Goal: Task Accomplishment & Management: Use online tool/utility

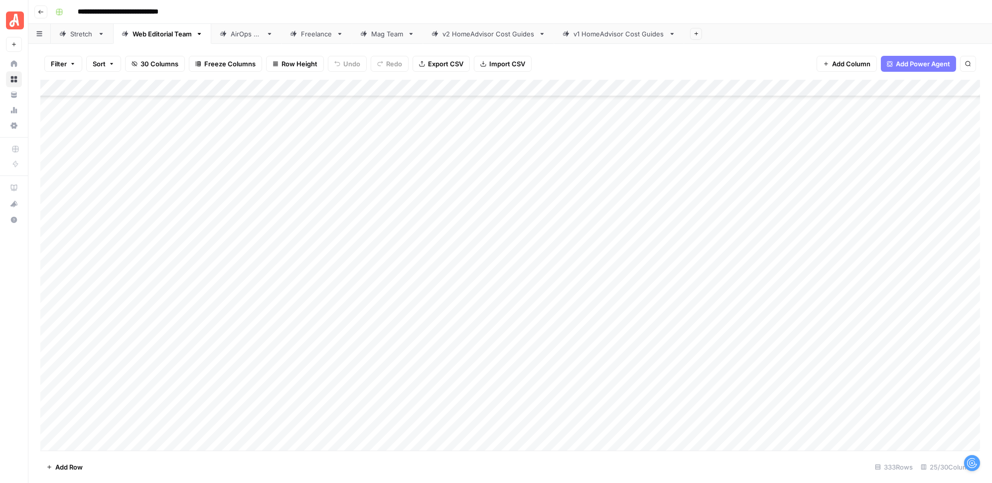
scroll to position [4524, 0]
click at [771, 337] on div "Add Column" at bounding box center [509, 265] width 939 height 371
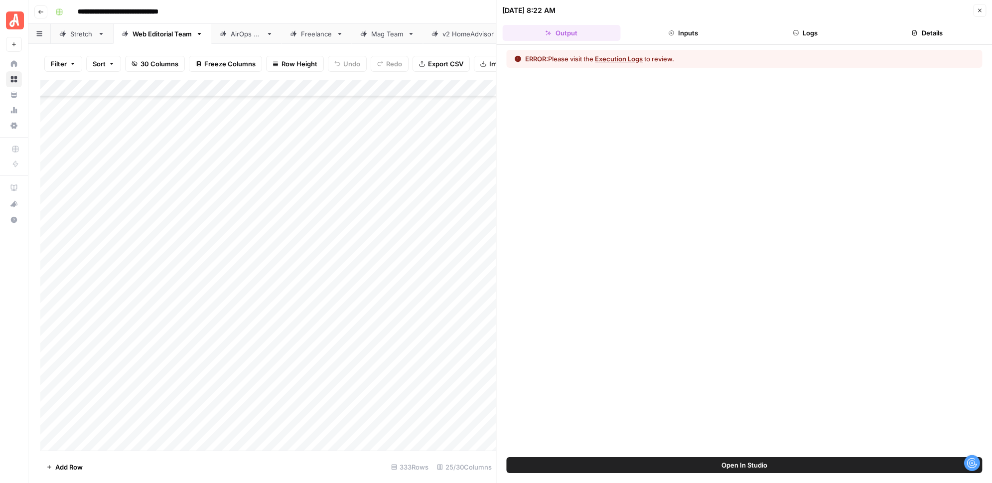
click at [818, 29] on button "Logs" at bounding box center [805, 33] width 118 height 16
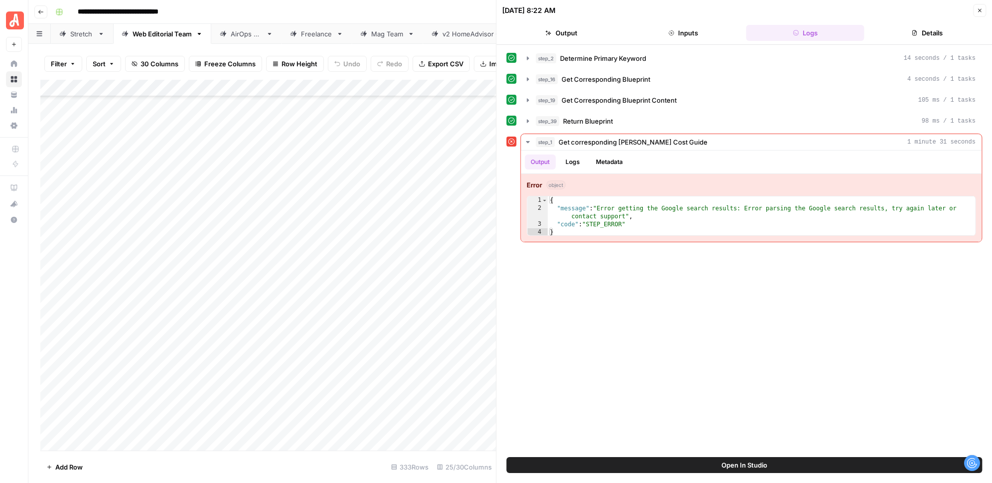
click at [978, 10] on icon "button" at bounding box center [979, 10] width 6 height 6
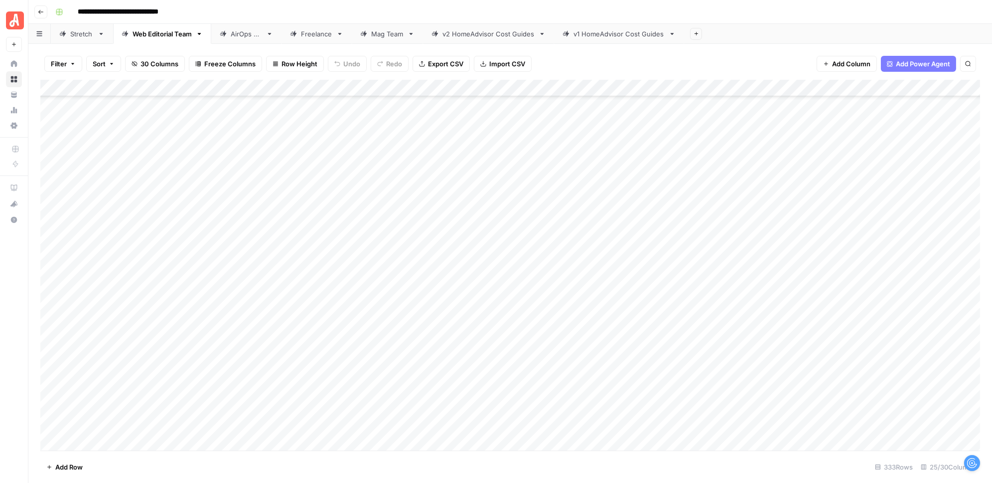
scroll to position [4214, 0]
click at [784, 275] on div "Add Column" at bounding box center [509, 265] width 939 height 371
click at [784, 292] on div "Add Column" at bounding box center [509, 265] width 939 height 371
click at [785, 309] on div "Add Column" at bounding box center [509, 265] width 939 height 371
click at [785, 327] on div "Add Column" at bounding box center [509, 265] width 939 height 371
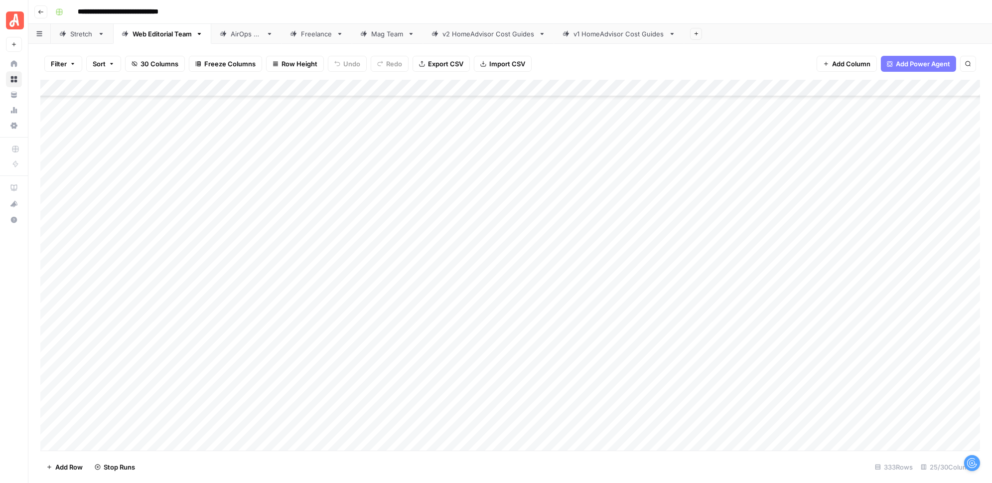
scroll to position [4577, 0]
click at [784, 284] on div "Add Column" at bounding box center [509, 265] width 939 height 371
click at [784, 303] on div "Add Column" at bounding box center [509, 265] width 939 height 371
click at [784, 319] on div "Add Column" at bounding box center [509, 265] width 939 height 371
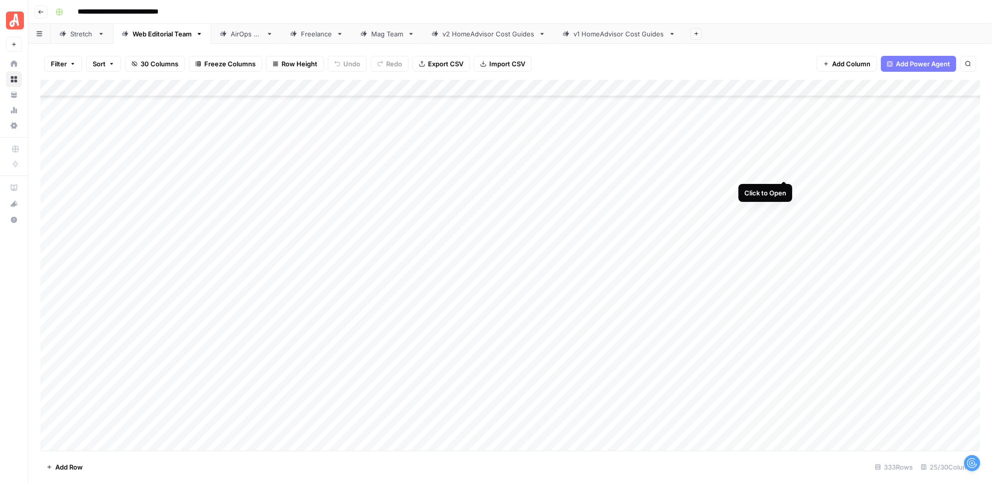
click at [781, 168] on div "Add Column" at bounding box center [509, 265] width 939 height 371
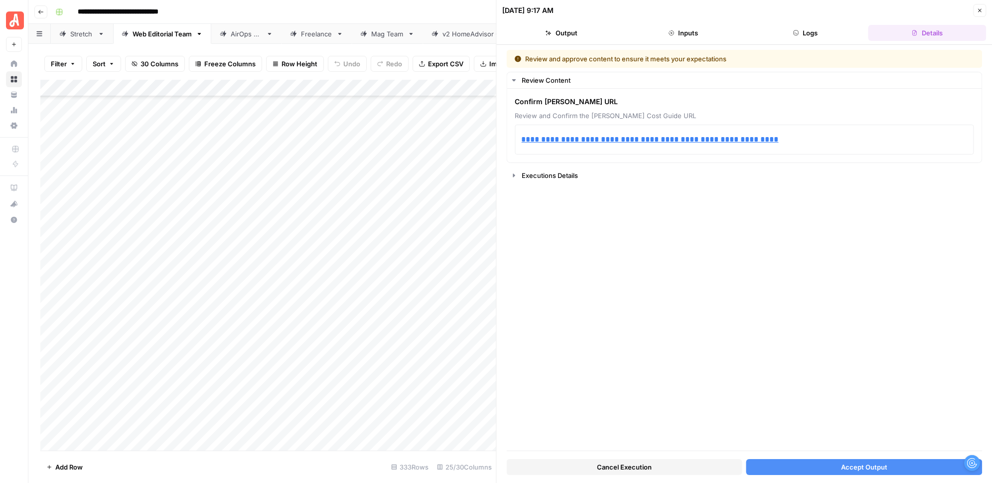
click at [848, 464] on span "Accept Output" at bounding box center [864, 467] width 46 height 10
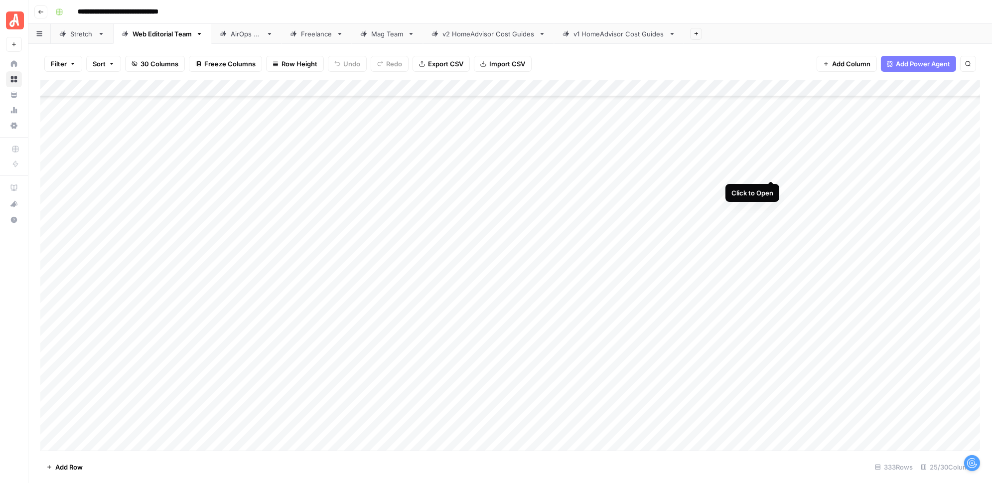
click at [772, 168] on div "Add Column" at bounding box center [509, 265] width 939 height 371
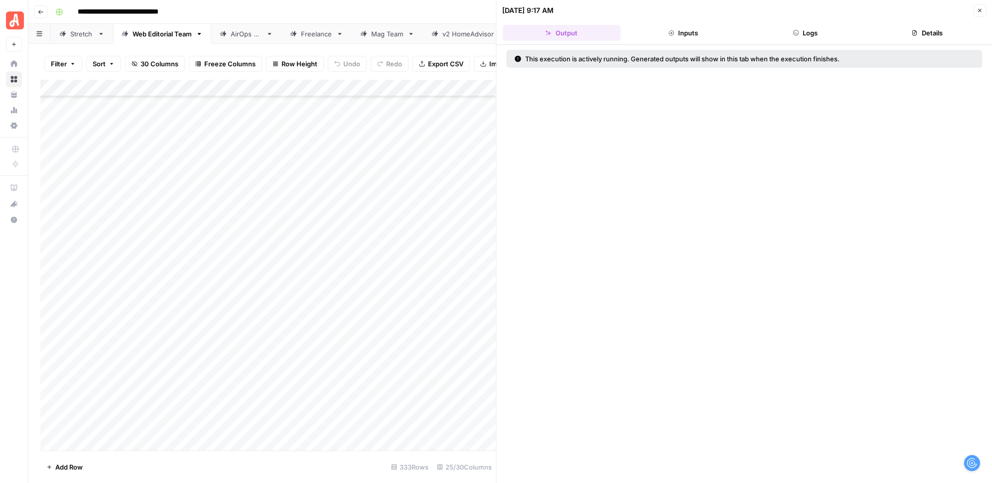
click at [801, 31] on button "Logs" at bounding box center [805, 33] width 118 height 16
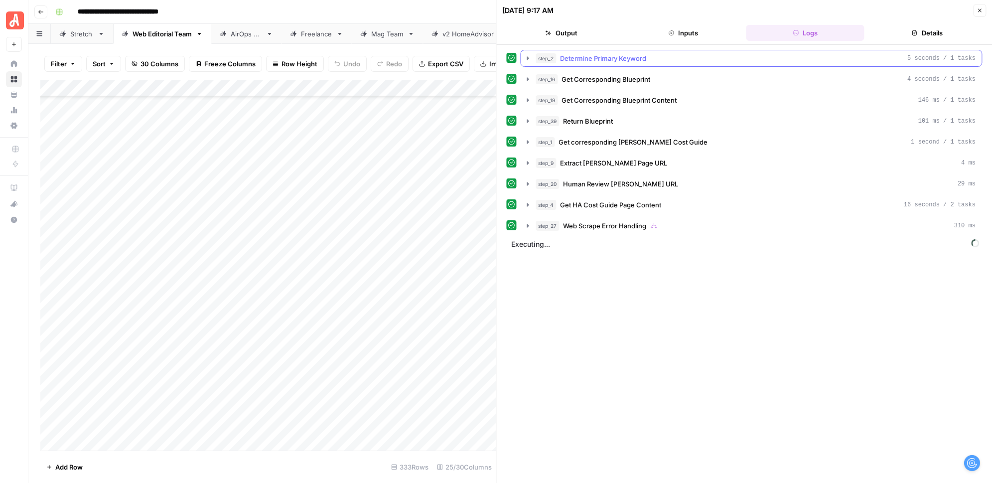
click at [527, 57] on icon "button" at bounding box center [528, 57] width 2 height 3
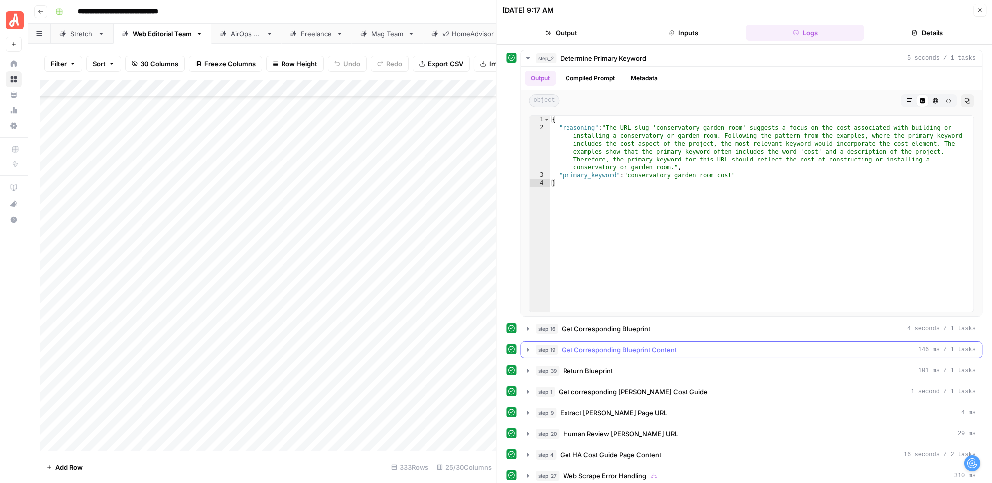
scroll to position [18, 0]
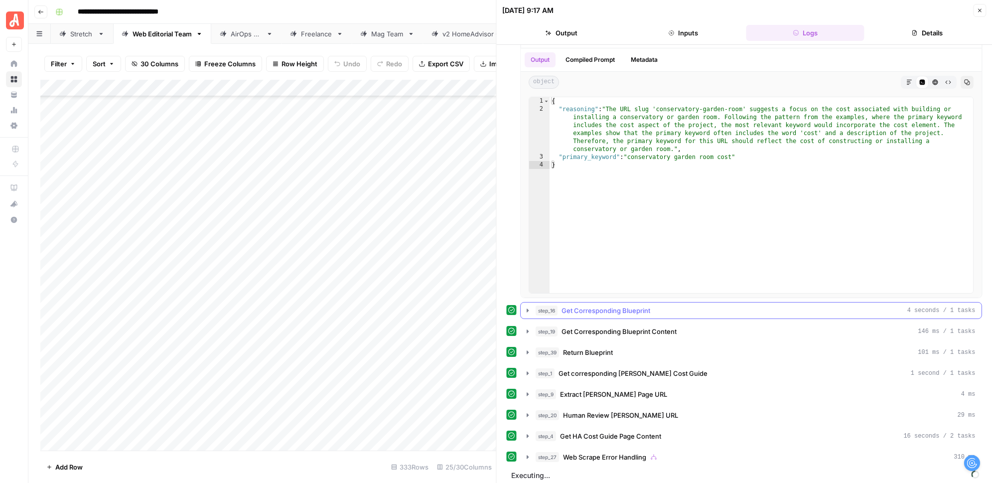
click at [527, 306] on icon "button" at bounding box center [528, 310] width 8 height 8
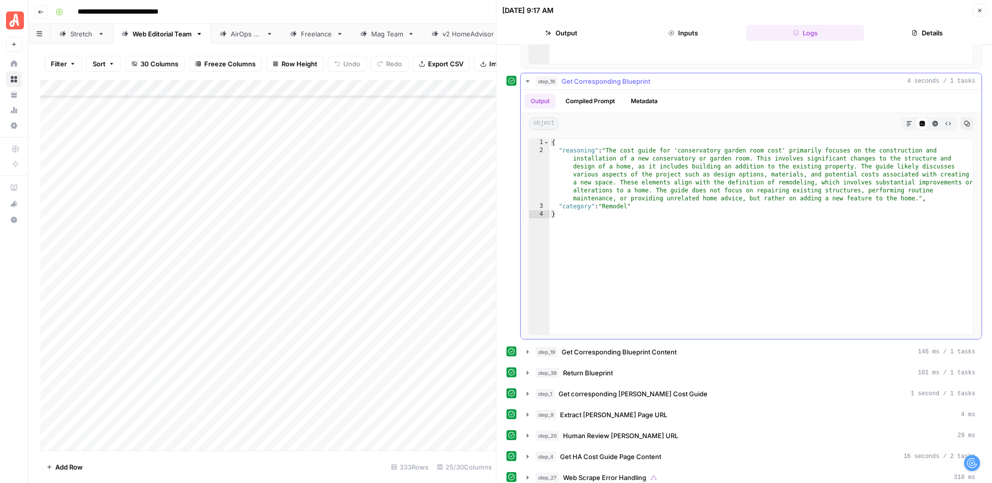
scroll to position [268, 0]
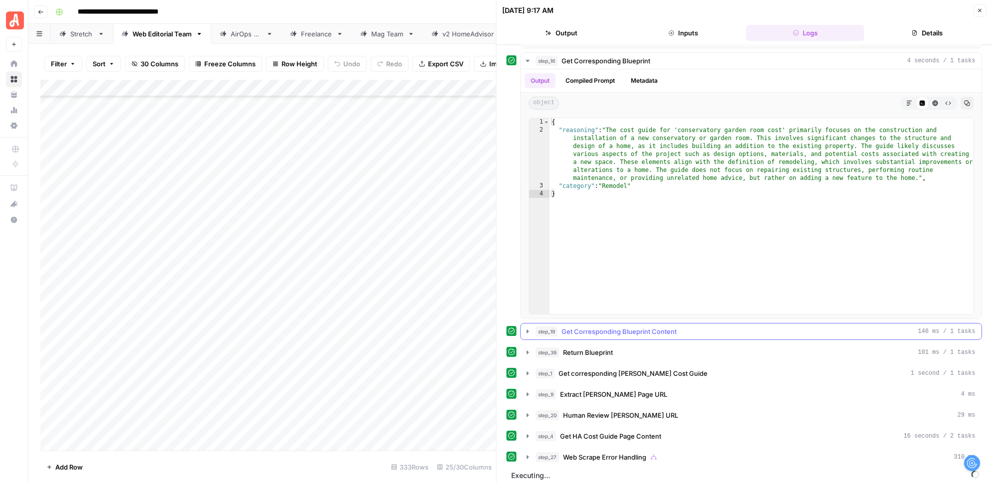
click at [530, 330] on icon "button" at bounding box center [528, 331] width 8 height 8
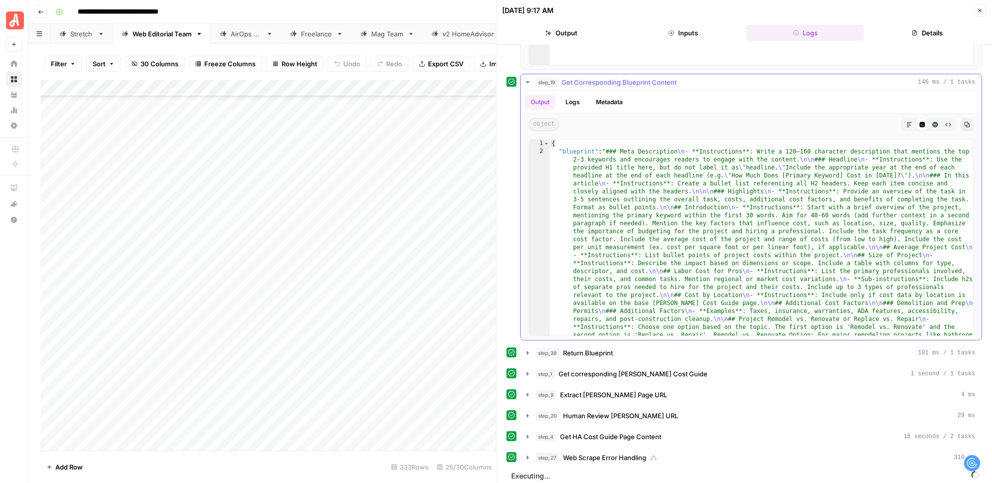
scroll to position [0, 0]
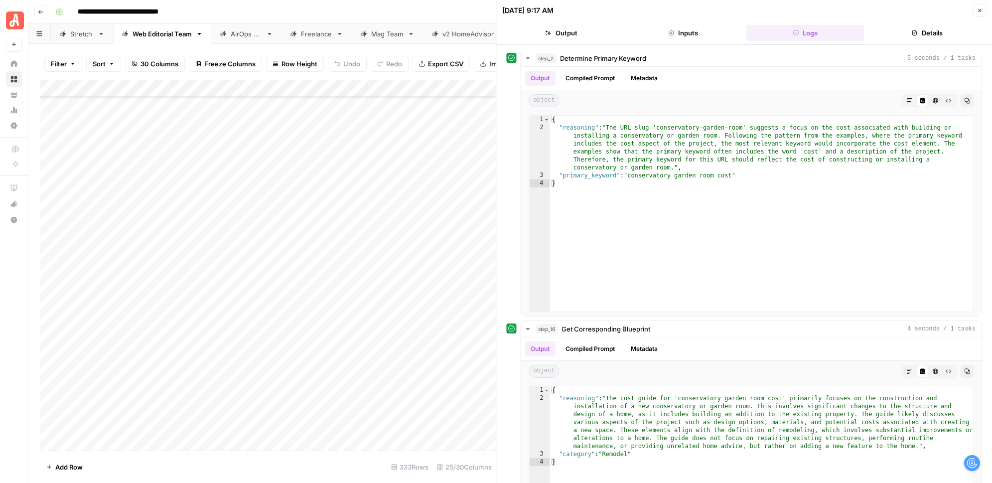
click at [678, 37] on button "Inputs" at bounding box center [683, 33] width 118 height 16
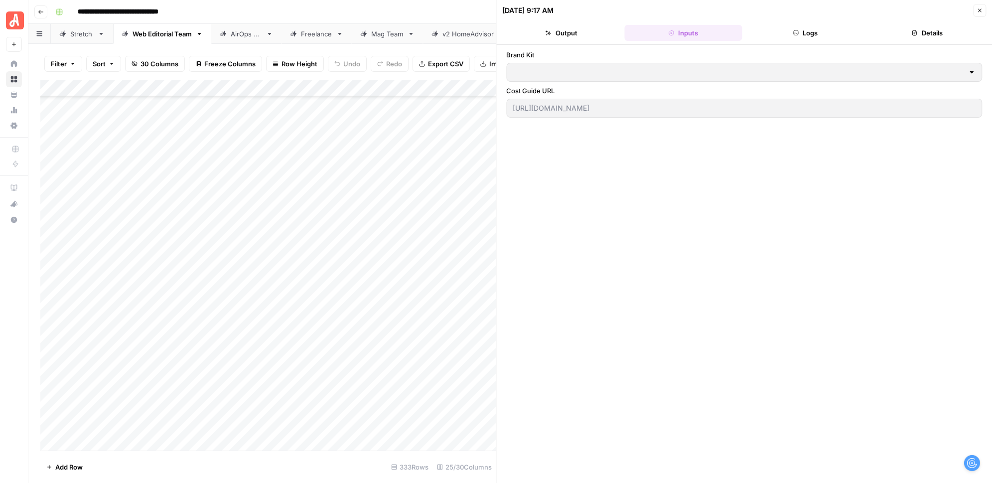
type input "HomeAdvisor"
click at [980, 10] on icon "button" at bounding box center [979, 10] width 3 height 3
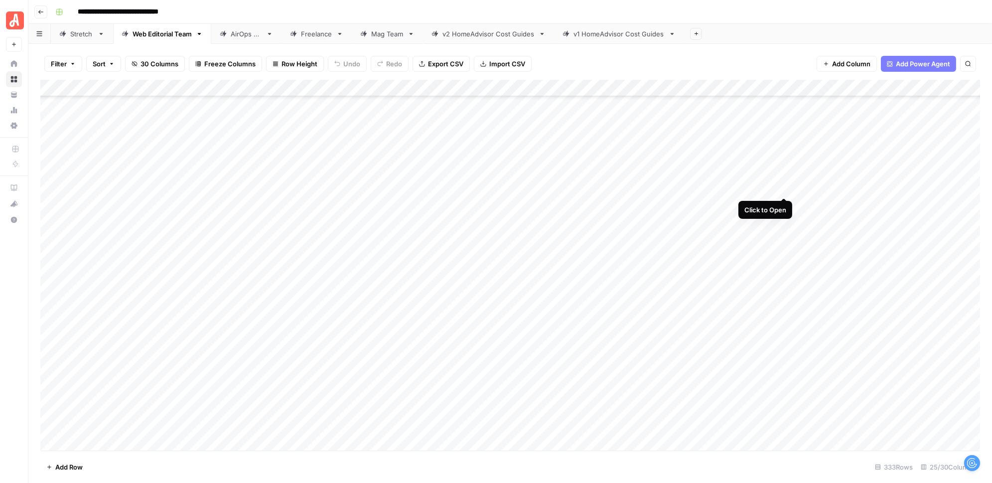
click at [782, 187] on div "Add Column" at bounding box center [509, 265] width 939 height 371
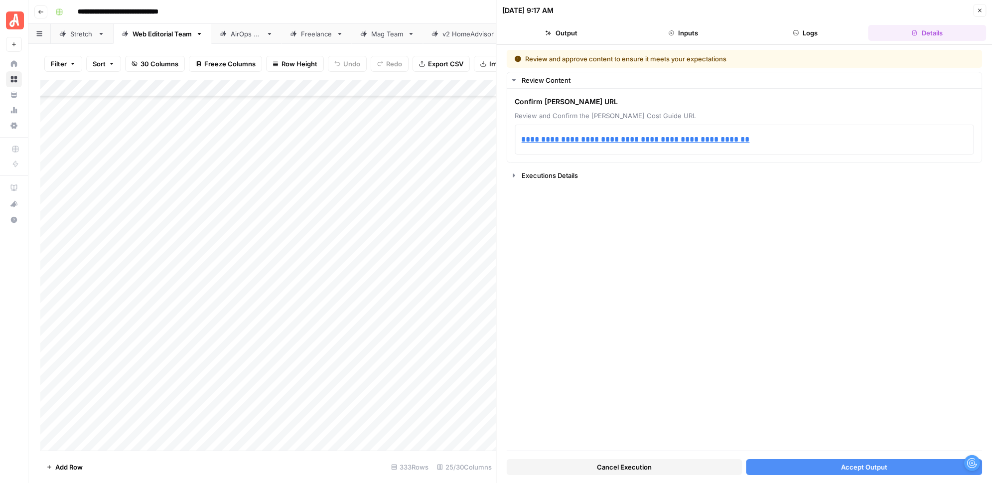
click at [792, 469] on button "Accept Output" at bounding box center [864, 467] width 236 height 16
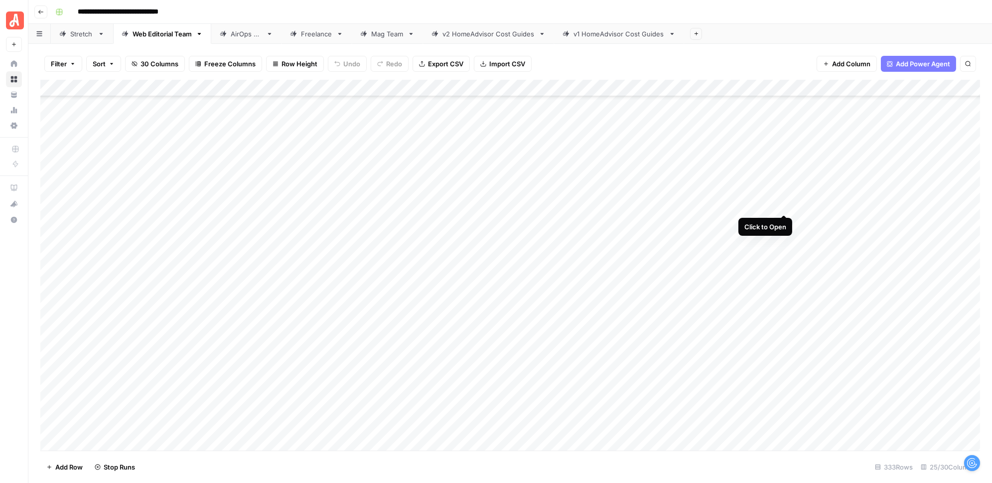
click at [783, 205] on div "Add Column" at bounding box center [509, 265] width 939 height 371
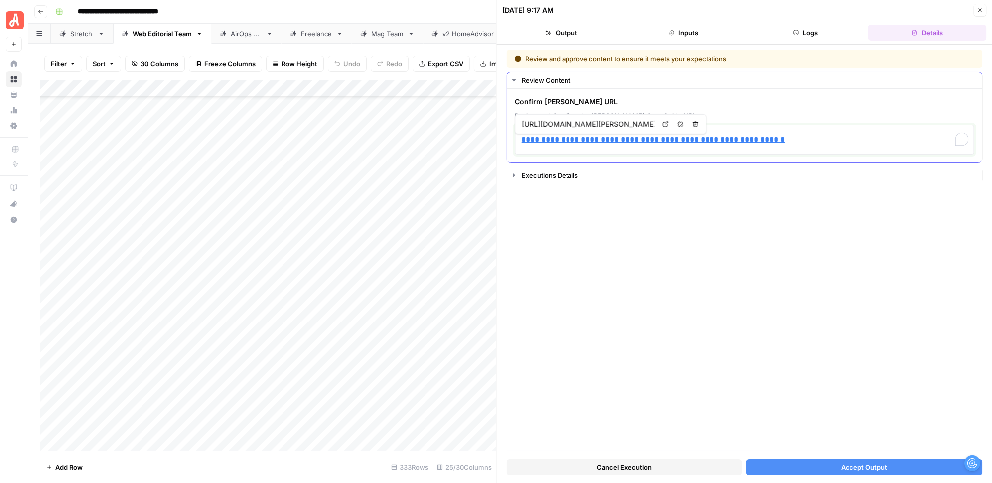
drag, startPoint x: 808, startPoint y: 142, endPoint x: 516, endPoint y: 138, distance: 292.4
click at [516, 138] on div "**********" at bounding box center [744, 139] width 459 height 30
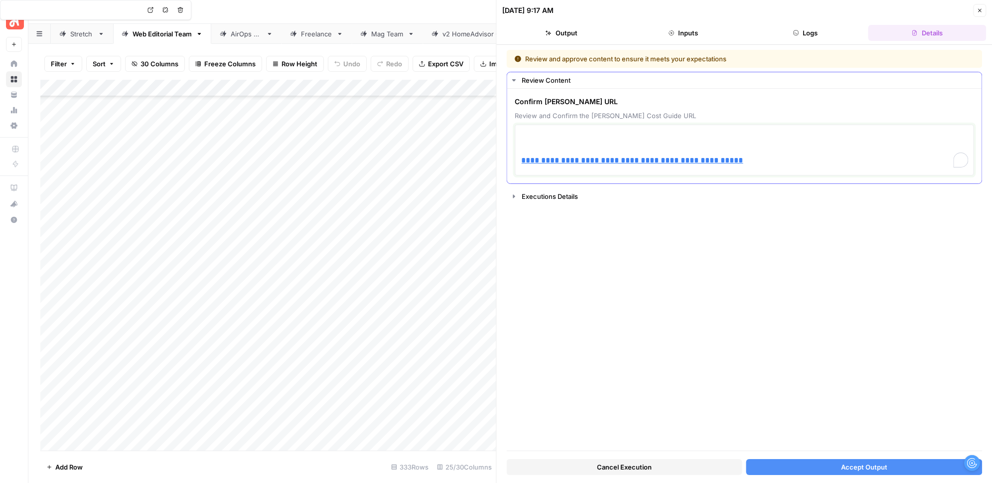
type input "https://www.homeadvisor.com/cost/garages/metal-carport/"
click at [519, 160] on div "**********" at bounding box center [744, 149] width 459 height 51
click at [795, 154] on p "**********" at bounding box center [744, 160] width 446 height 13
click at [523, 161] on link "**********" at bounding box center [632, 159] width 222 height 7
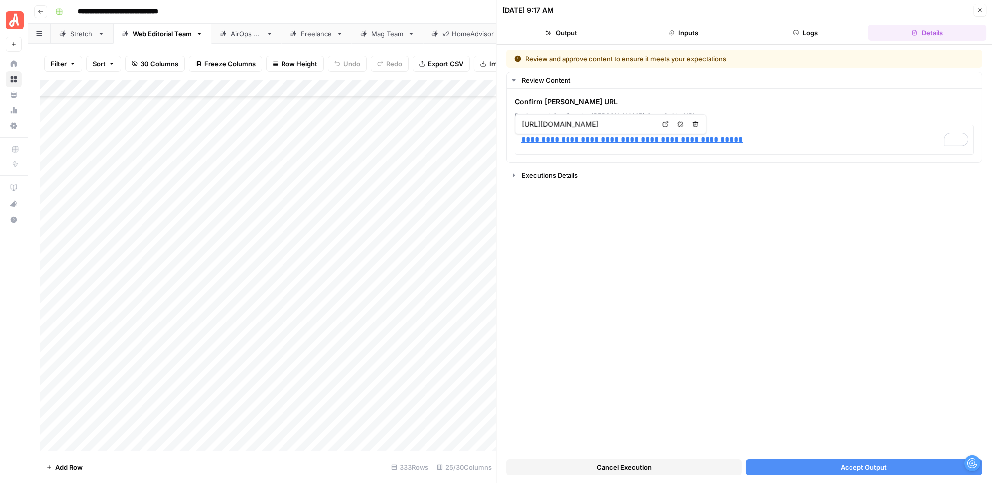
click at [805, 467] on button "Accept Output" at bounding box center [864, 467] width 236 height 16
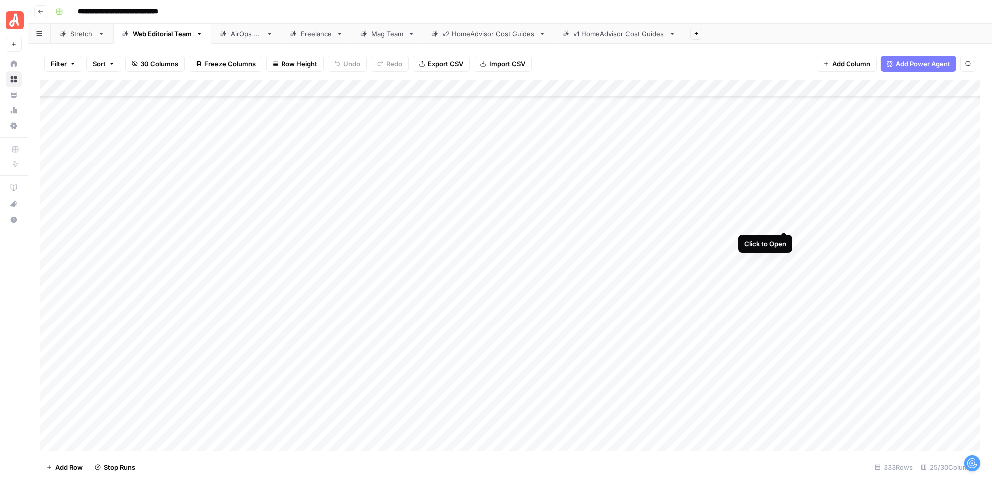
click at [783, 223] on div "Add Column" at bounding box center [509, 265] width 939 height 371
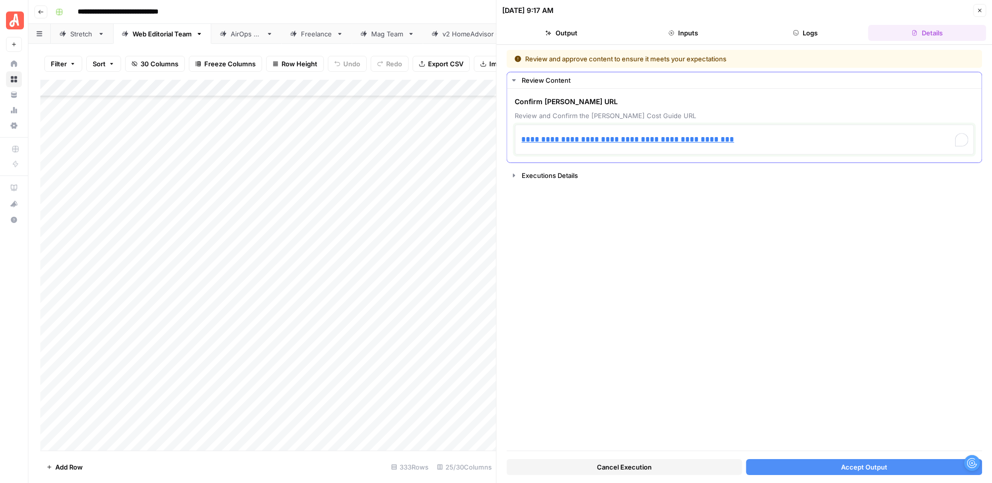
drag, startPoint x: 731, startPoint y: 137, endPoint x: 468, endPoint y: 135, distance: 263.4
click at [468, 136] on body "**********" at bounding box center [496, 241] width 992 height 483
drag, startPoint x: 753, startPoint y: 140, endPoint x: 494, endPoint y: 139, distance: 259.0
click at [496, 140] on div "**********" at bounding box center [744, 241] width 496 height 483
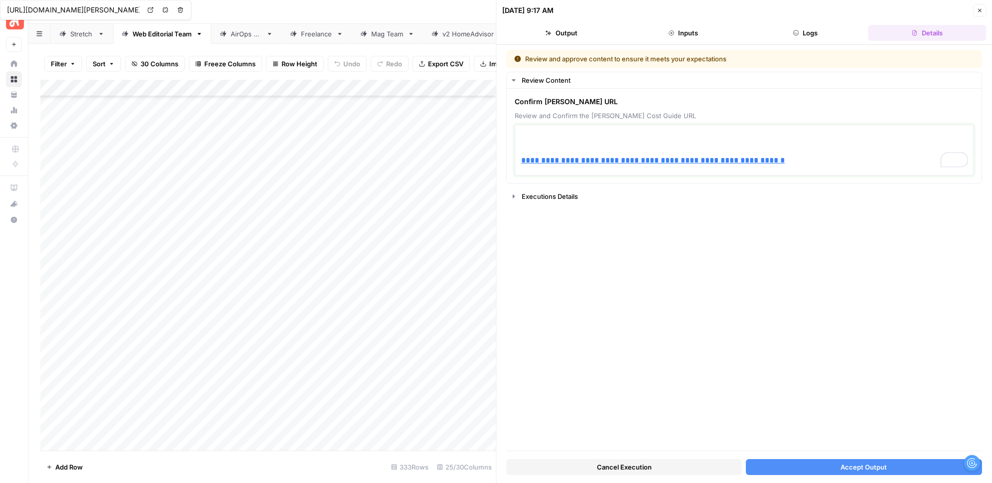
type input "[URL][DOMAIN_NAME]"
click at [521, 159] on link "**********" at bounding box center [652, 159] width 263 height 7
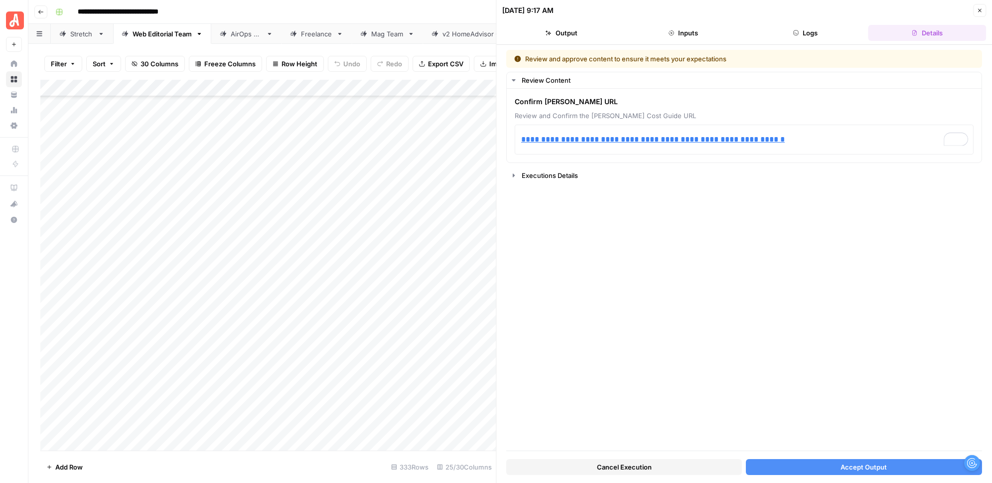
click at [980, 11] on icon "button" at bounding box center [979, 10] width 6 height 6
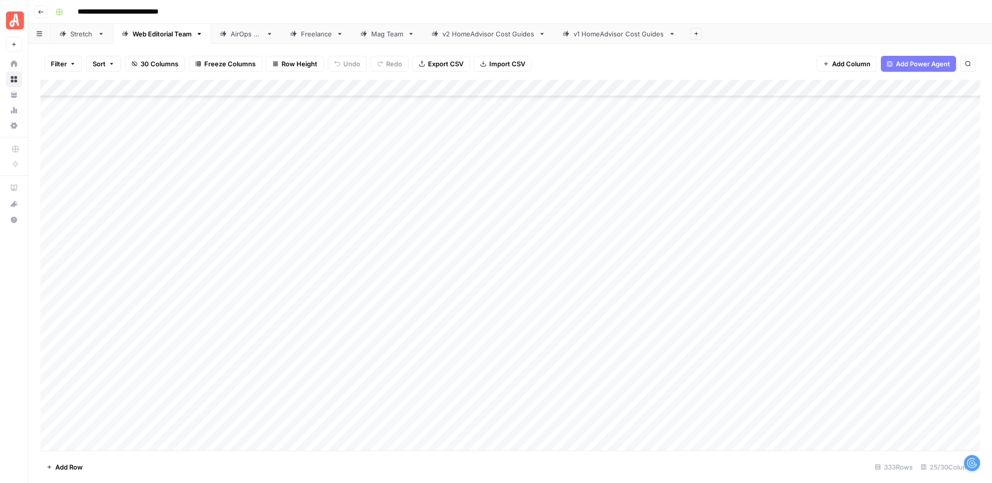
click at [783, 205] on div "Add Column" at bounding box center [509, 265] width 939 height 371
click at [771, 169] on div "Add Column" at bounding box center [509, 265] width 939 height 371
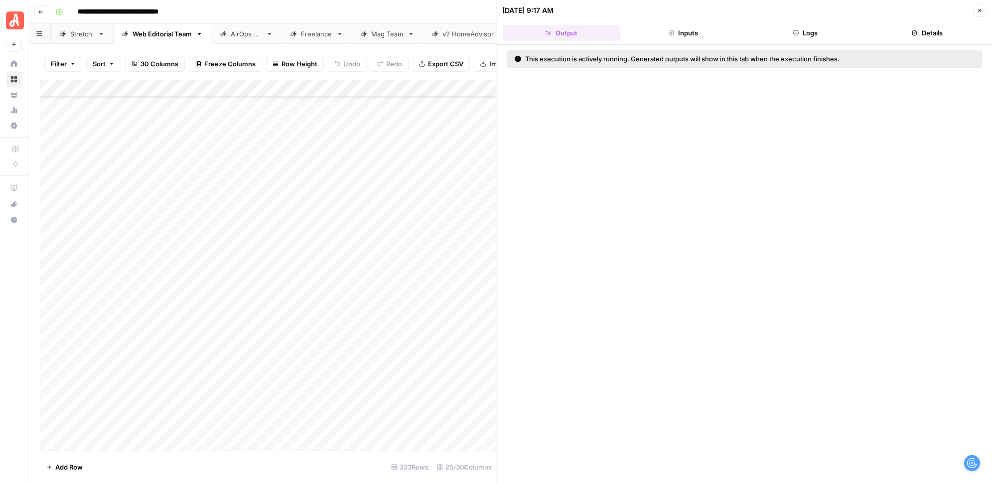
click at [980, 9] on icon "button" at bounding box center [979, 10] width 3 height 3
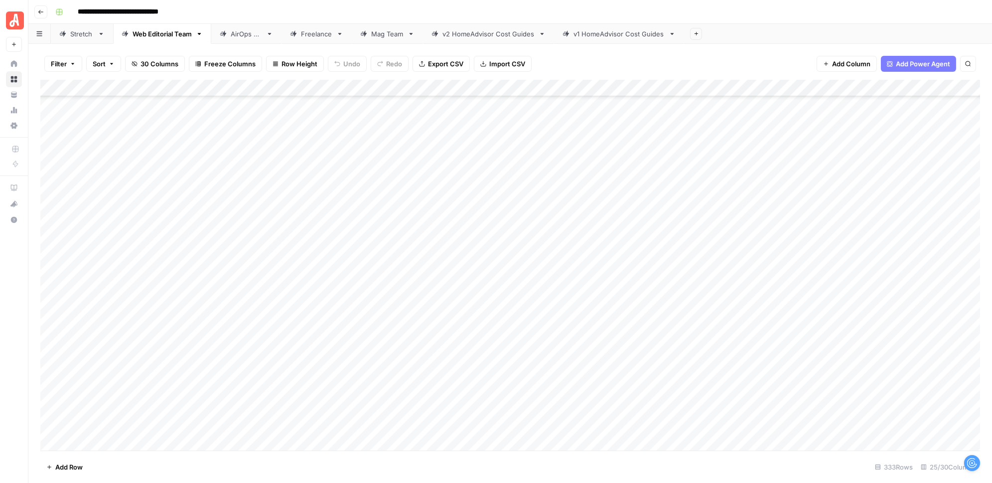
click at [782, 169] on div "Add Column" at bounding box center [509, 265] width 939 height 371
click at [784, 181] on div "Add Column" at bounding box center [509, 265] width 939 height 371
click at [786, 187] on div "Add Column" at bounding box center [509, 265] width 939 height 371
click at [783, 172] on div "Add Column" at bounding box center [509, 265] width 939 height 371
drag, startPoint x: 784, startPoint y: 188, endPoint x: 785, endPoint y: 197, distance: 8.5
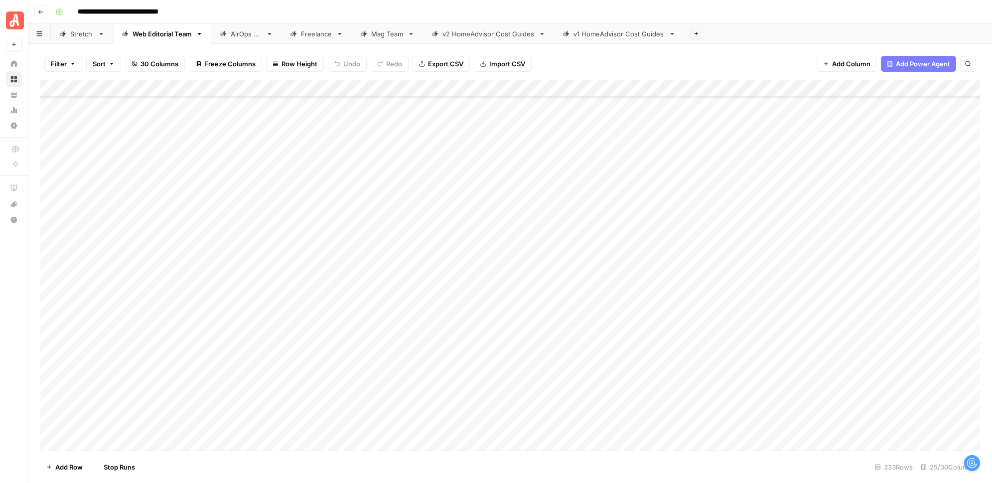
click at [784, 188] on div "Add Column" at bounding box center [509, 265] width 939 height 371
click at [785, 205] on div "Add Column" at bounding box center [509, 265] width 939 height 371
click at [784, 222] on div "Add Column" at bounding box center [509, 265] width 939 height 371
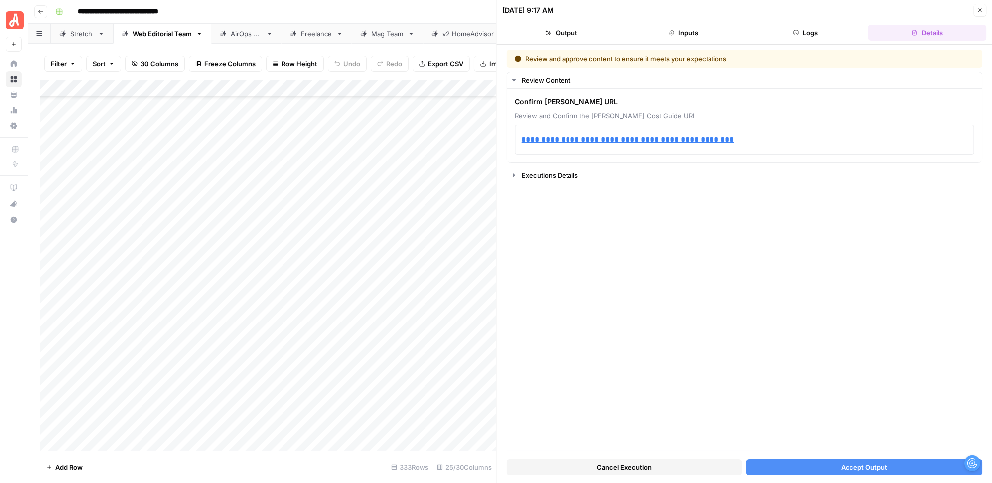
click at [846, 464] on span "Accept Output" at bounding box center [864, 467] width 46 height 10
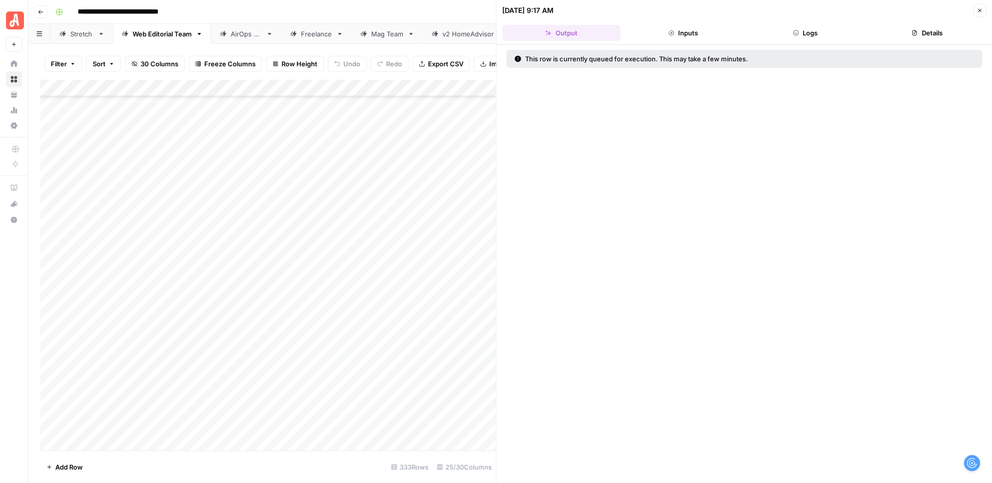
click at [970, 12] on div "[DATE] 9:17 AM" at bounding box center [736, 10] width 468 height 10
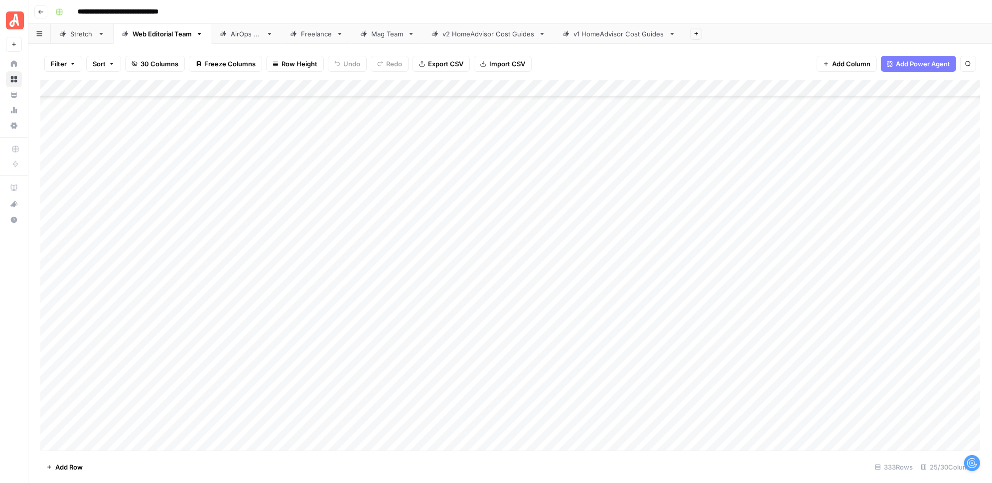
click at [784, 170] on div "Add Column" at bounding box center [509, 265] width 939 height 371
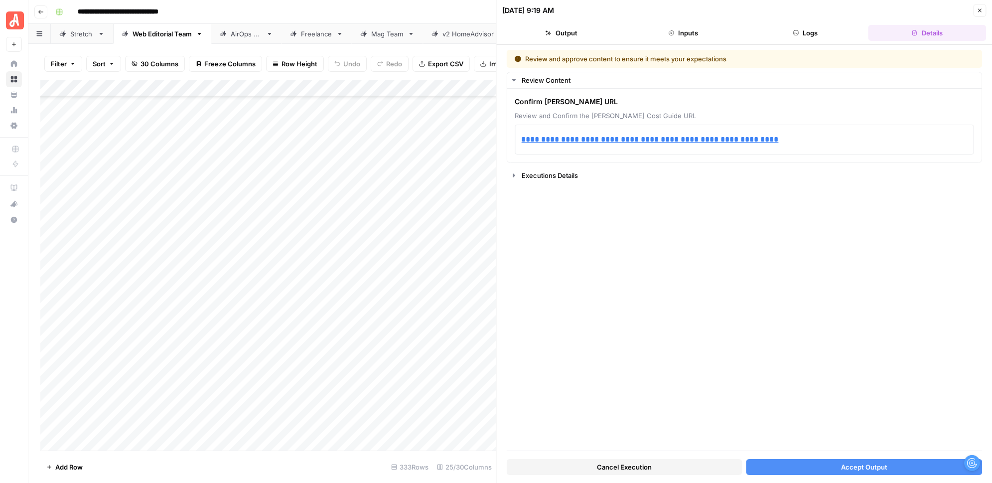
click at [791, 472] on button "Accept Output" at bounding box center [864, 467] width 236 height 16
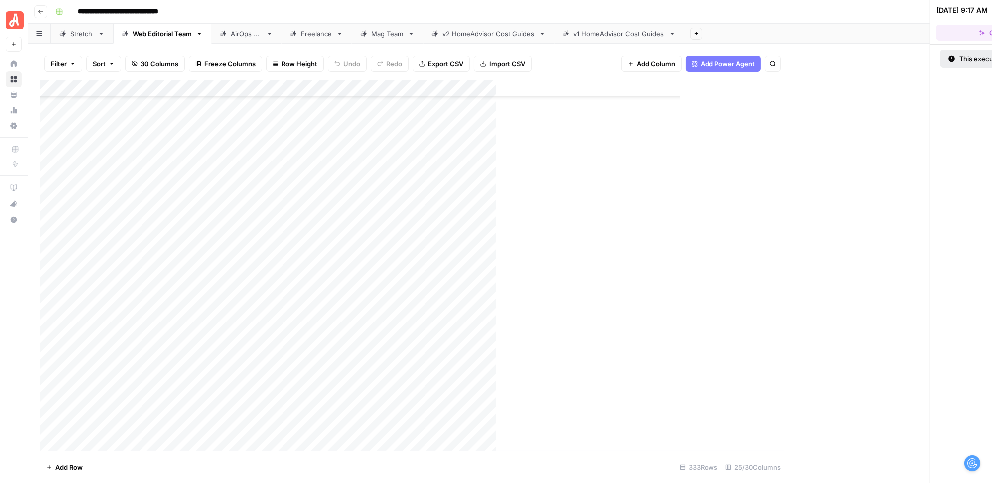
click at [981, 11] on div "**********" at bounding box center [516, 12] width 930 height 16
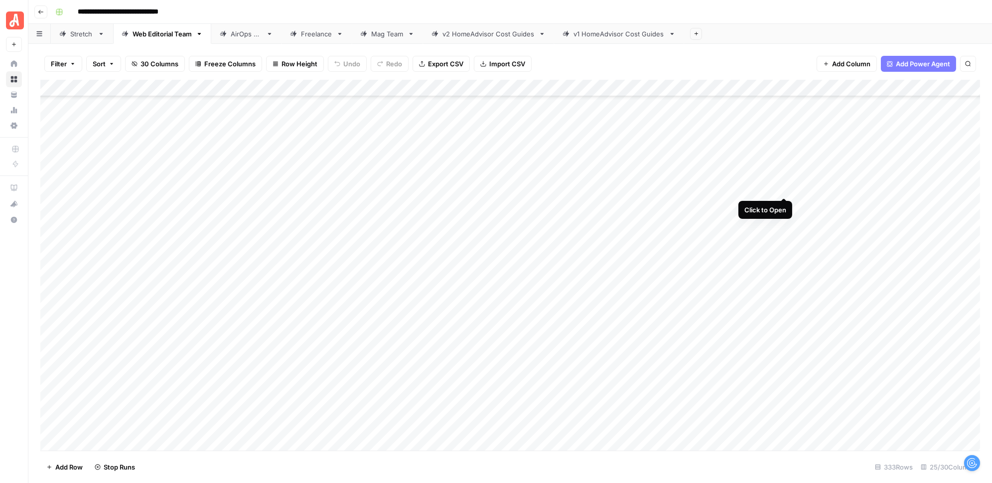
click at [784, 188] on div "Add Column" at bounding box center [509, 265] width 939 height 371
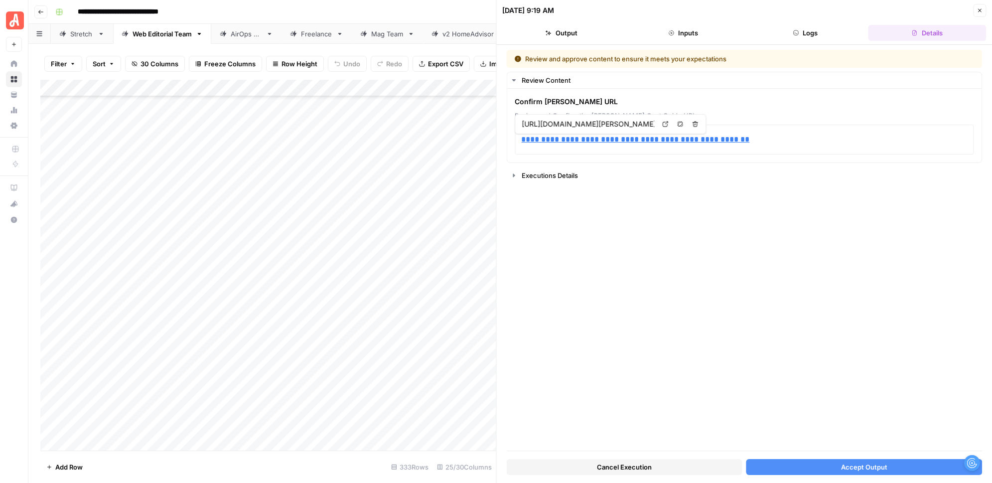
click at [809, 472] on button "Accept Output" at bounding box center [864, 467] width 236 height 16
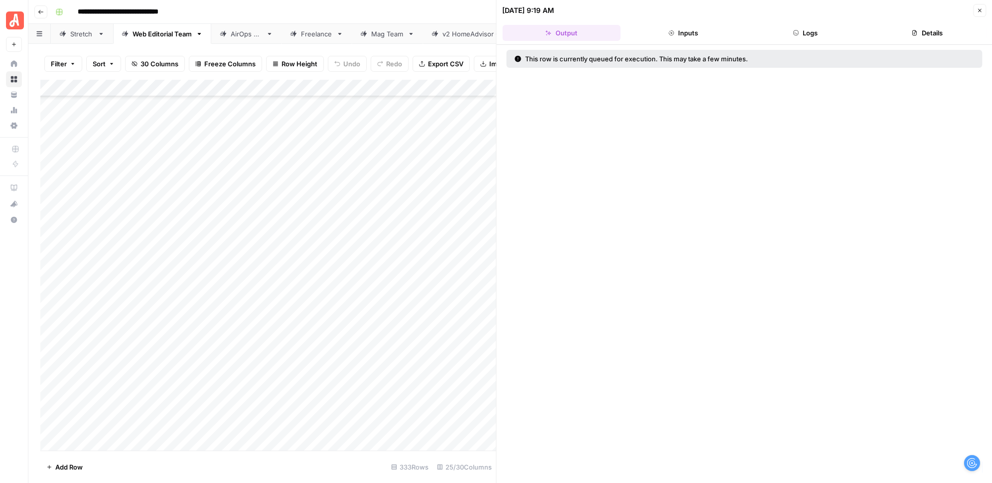
click at [970, 8] on div "[DATE] 9:19 AM" at bounding box center [736, 10] width 468 height 10
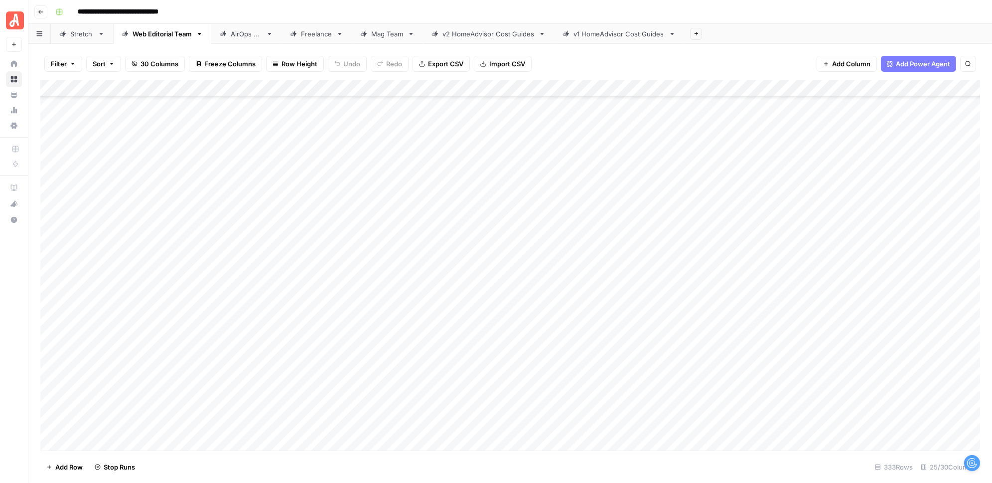
click at [784, 204] on div "Add Column" at bounding box center [509, 265] width 939 height 371
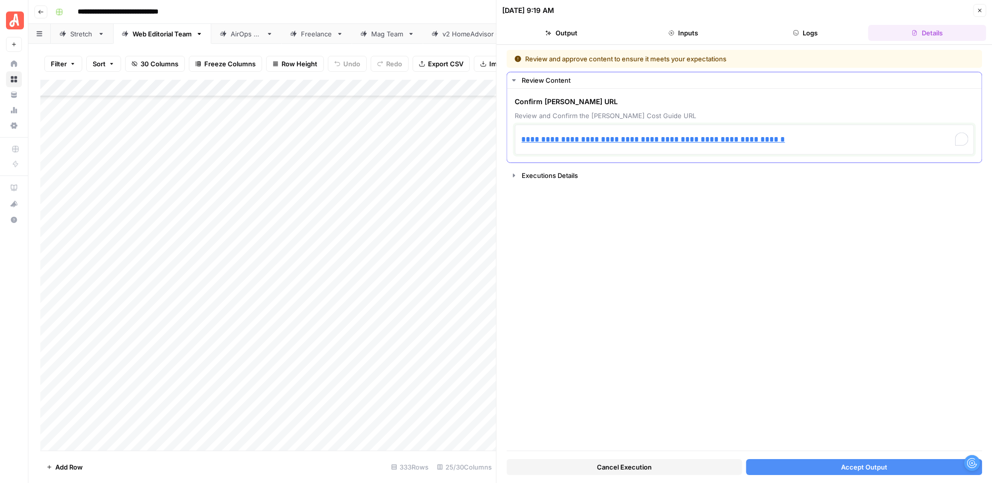
drag, startPoint x: 709, startPoint y: 139, endPoint x: 525, endPoint y: 138, distance: 183.8
click at [525, 138] on p "**********" at bounding box center [744, 139] width 446 height 13
paste div "To enrich screen reader interactions, please activate Accessibility in Grammarl…"
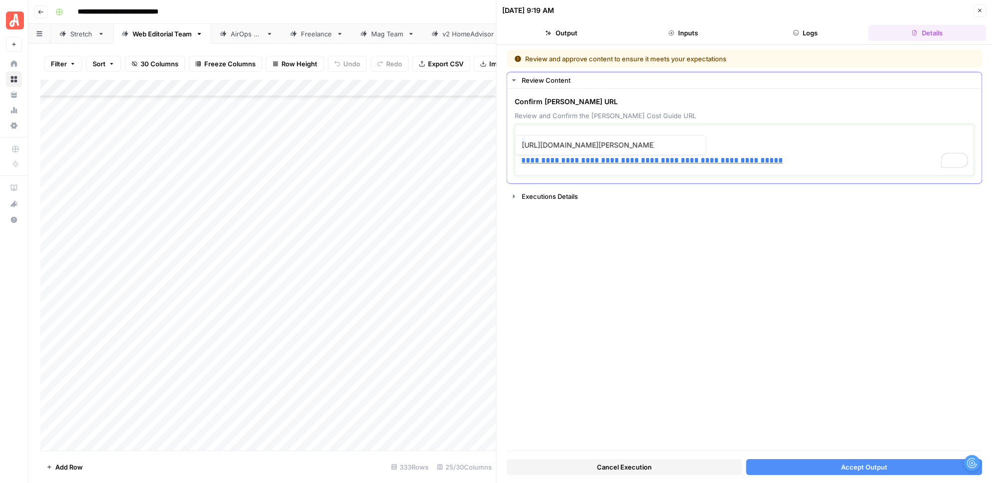
click at [521, 159] on link "**********" at bounding box center [651, 159] width 261 height 7
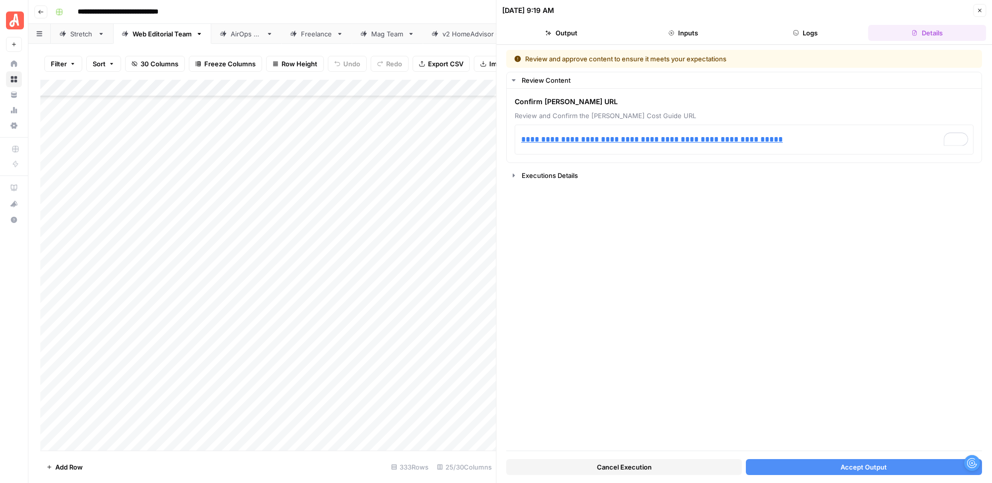
click at [801, 463] on button "Accept Output" at bounding box center [864, 467] width 236 height 16
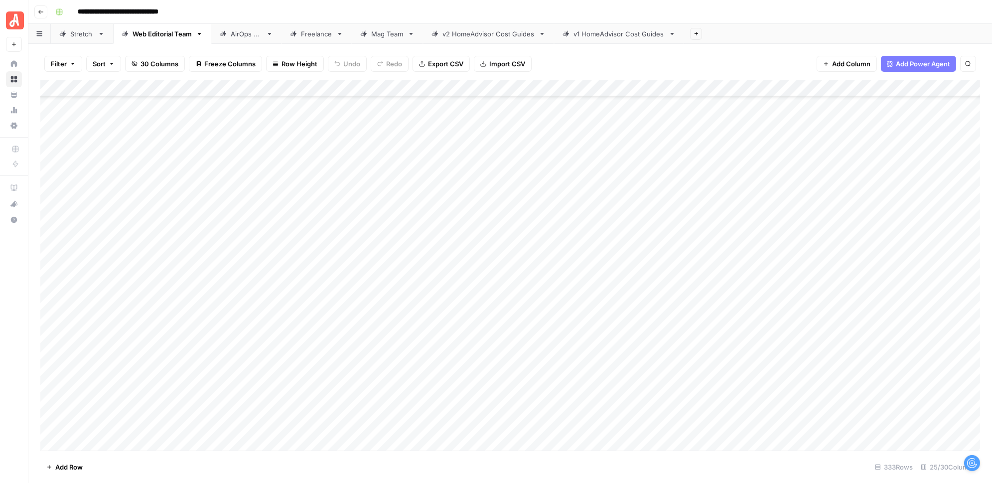
scroll to position [4589, 0]
click at [784, 273] on div "Add Column" at bounding box center [509, 265] width 939 height 371
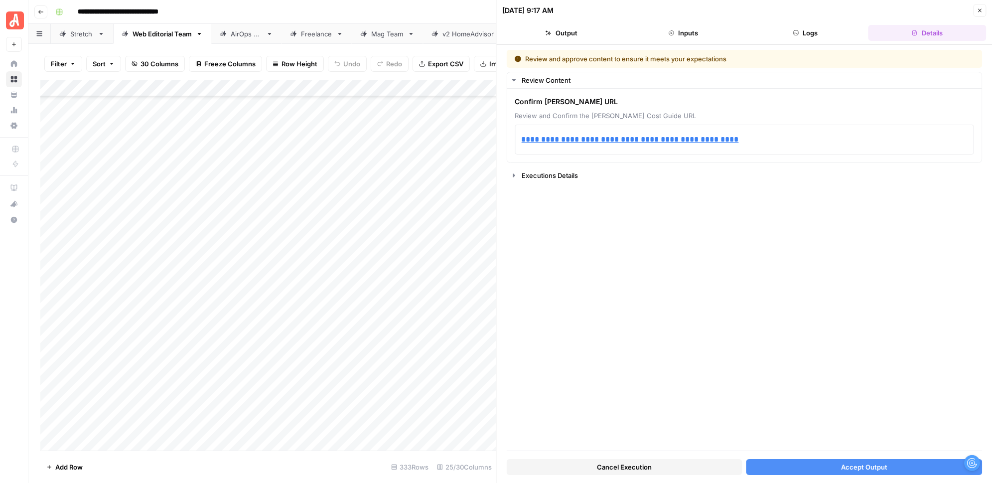
click at [761, 463] on button "Accept Output" at bounding box center [864, 467] width 236 height 16
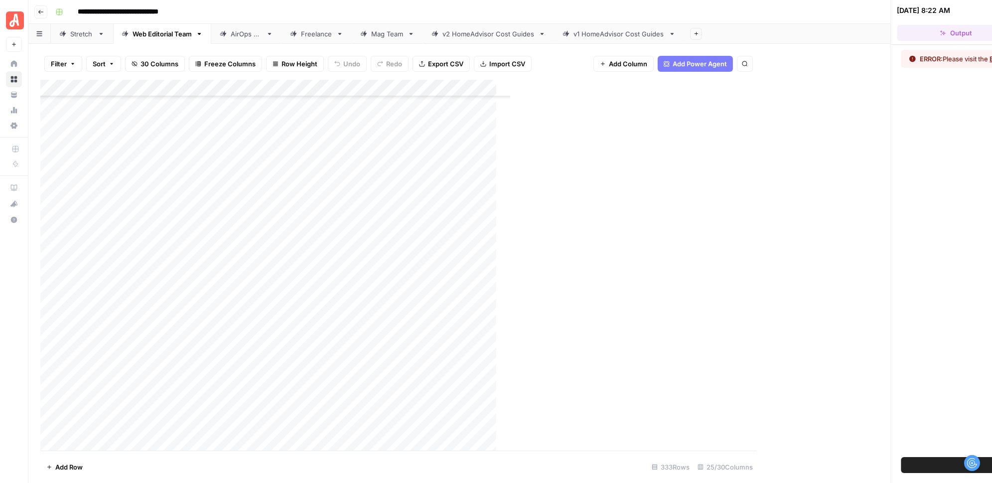
click at [979, 10] on div "**********" at bounding box center [516, 12] width 930 height 16
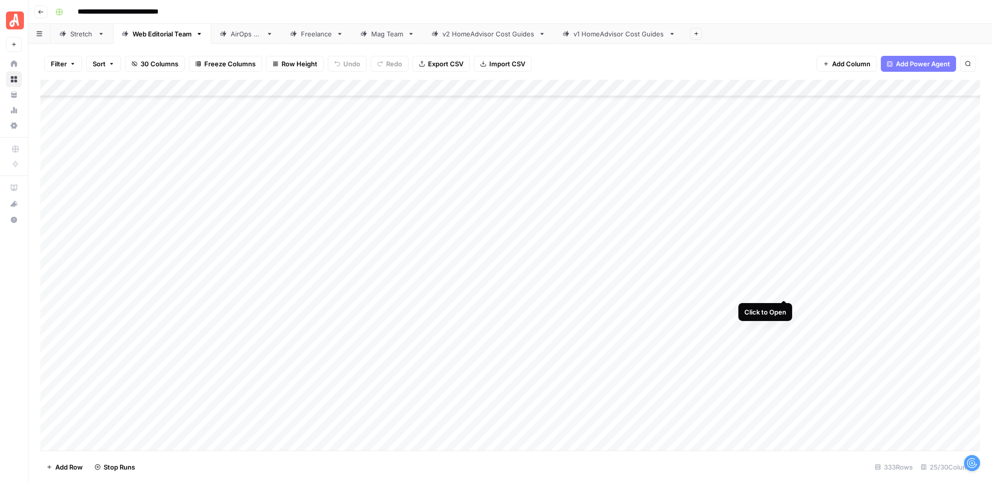
click at [784, 290] on div "Add Column" at bounding box center [509, 265] width 939 height 371
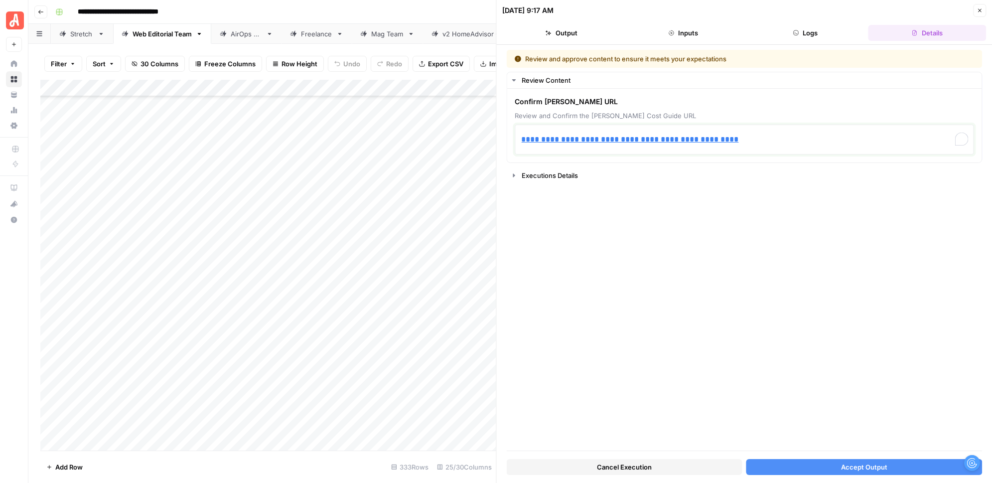
drag, startPoint x: 540, startPoint y: 142, endPoint x: 465, endPoint y: 138, distance: 75.3
click at [465, 139] on body "**********" at bounding box center [496, 241] width 992 height 483
click at [762, 140] on p "**********" at bounding box center [744, 139] width 446 height 13
drag, startPoint x: 747, startPoint y: 139, endPoint x: 520, endPoint y: 138, distance: 226.6
click at [521, 138] on p "**********" at bounding box center [744, 139] width 446 height 13
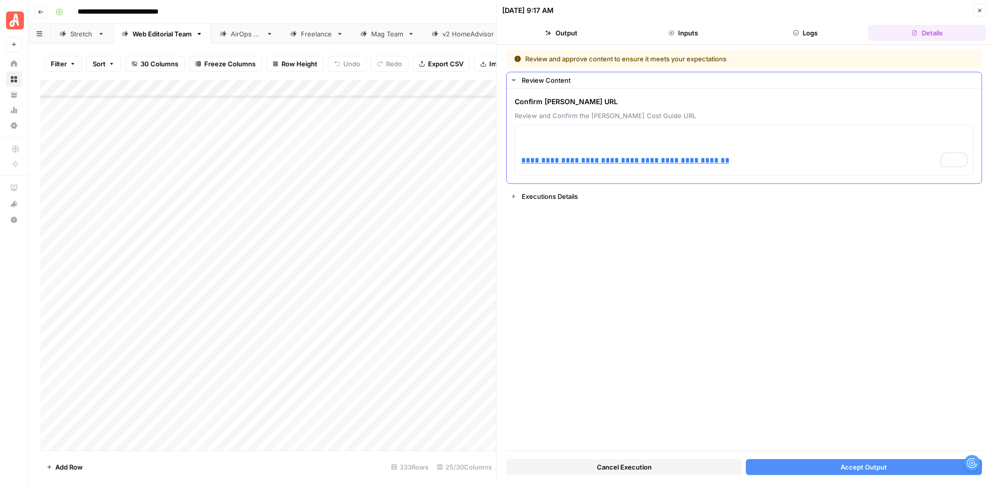
click at [518, 162] on div "**********" at bounding box center [744, 149] width 459 height 51
click at [519, 157] on div "**********" at bounding box center [744, 149] width 459 height 51
click at [521, 159] on link "**********" at bounding box center [625, 159] width 208 height 7
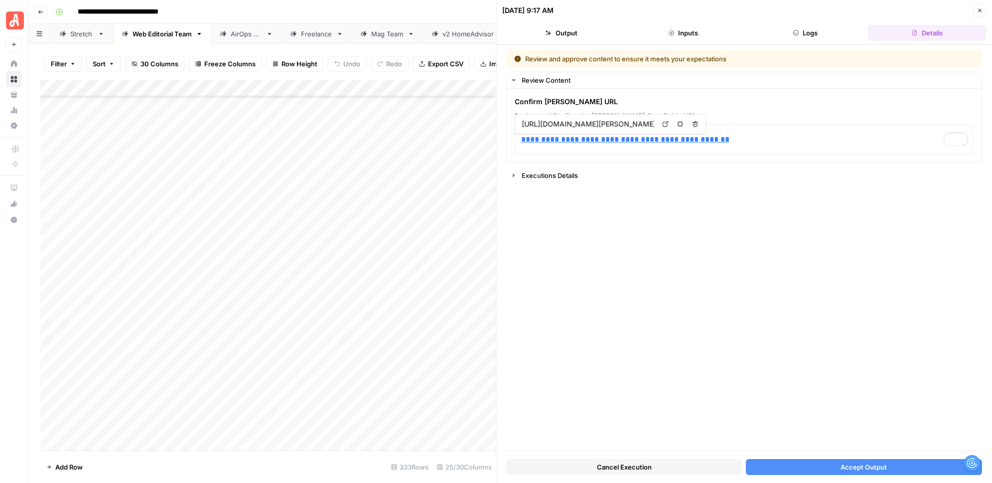
click at [782, 461] on button "Accept Output" at bounding box center [864, 467] width 236 height 16
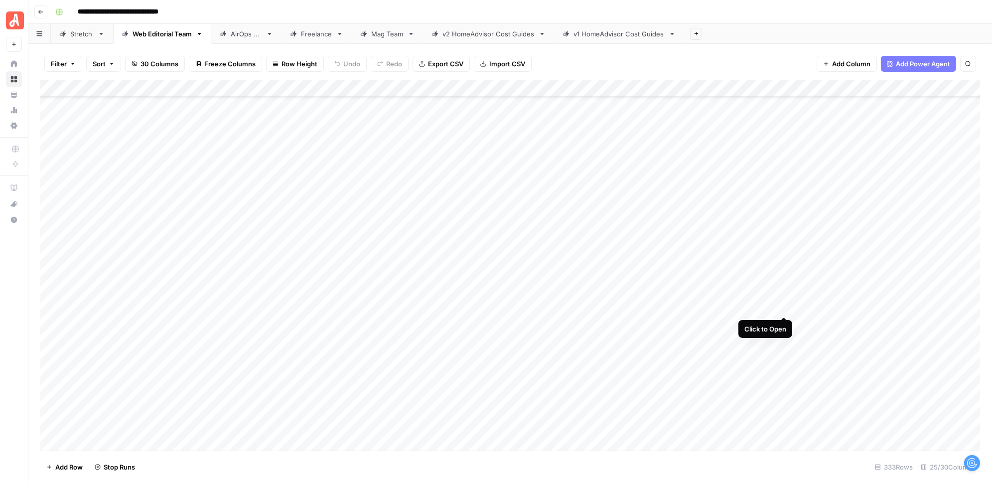
click at [784, 307] on div "Add Column" at bounding box center [509, 265] width 939 height 371
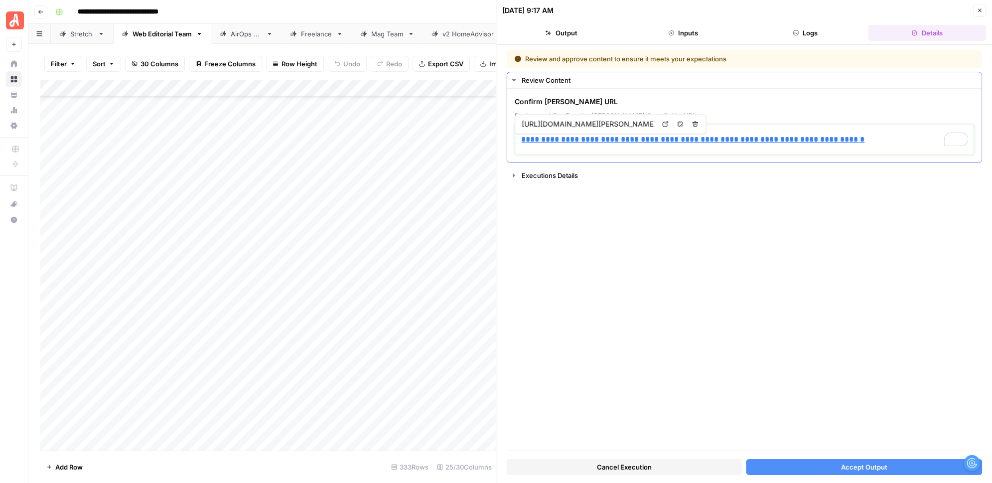
drag, startPoint x: 878, startPoint y: 139, endPoint x: 517, endPoint y: 140, distance: 361.5
click at [517, 140] on div "**********" at bounding box center [744, 139] width 459 height 30
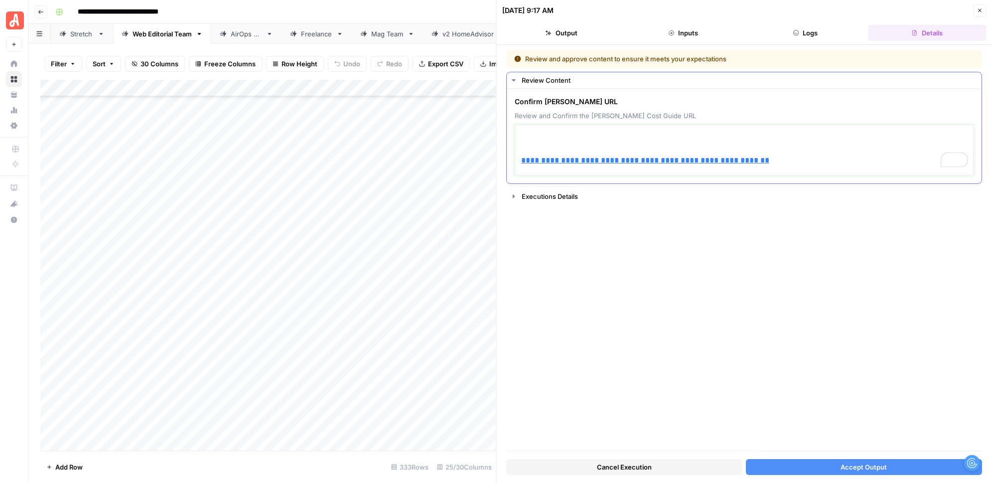
click at [523, 158] on link "**********" at bounding box center [645, 159] width 248 height 7
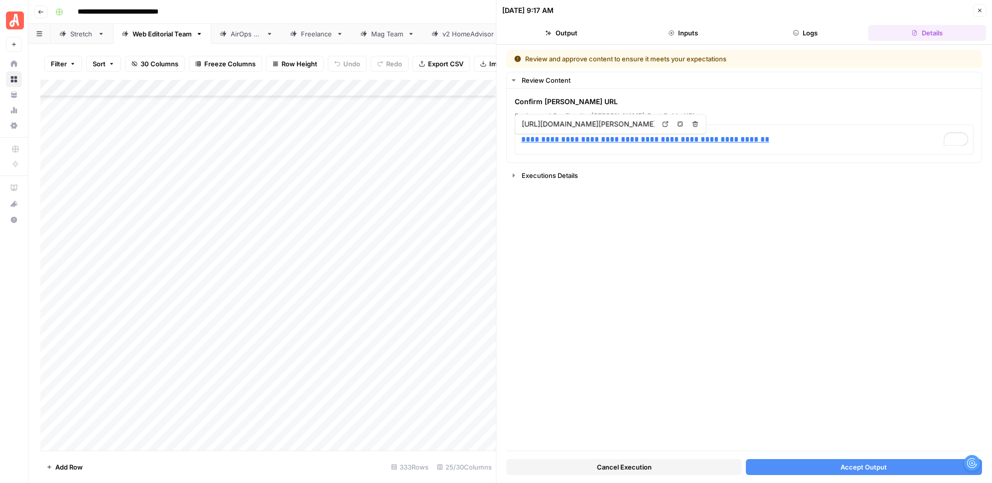
click at [834, 468] on button "Accept Output" at bounding box center [864, 467] width 236 height 16
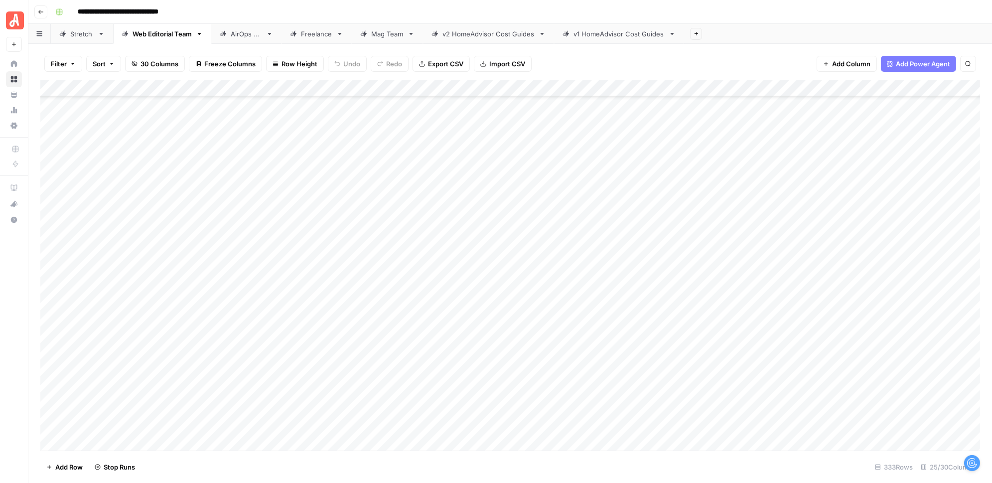
scroll to position [4215, 0]
click at [770, 307] on div "Add Column" at bounding box center [509, 265] width 939 height 371
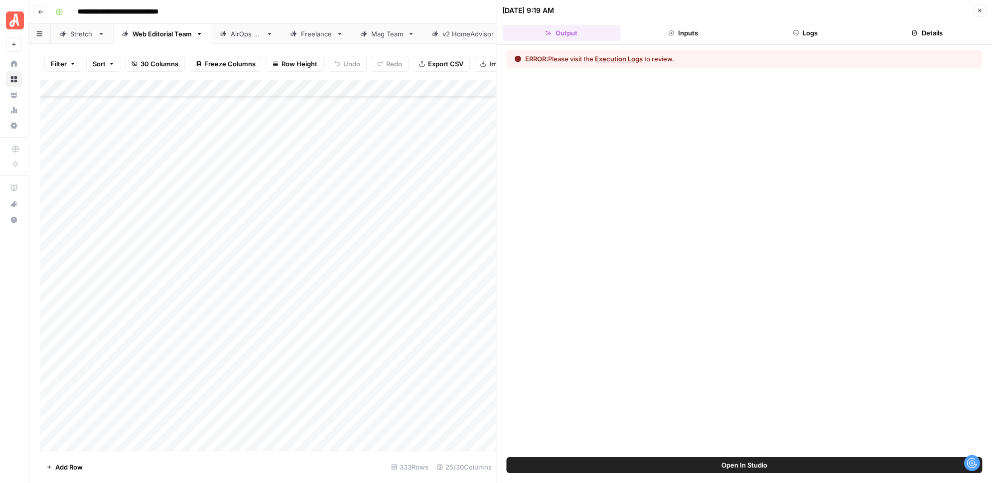
click at [805, 34] on button "Logs" at bounding box center [805, 33] width 118 height 16
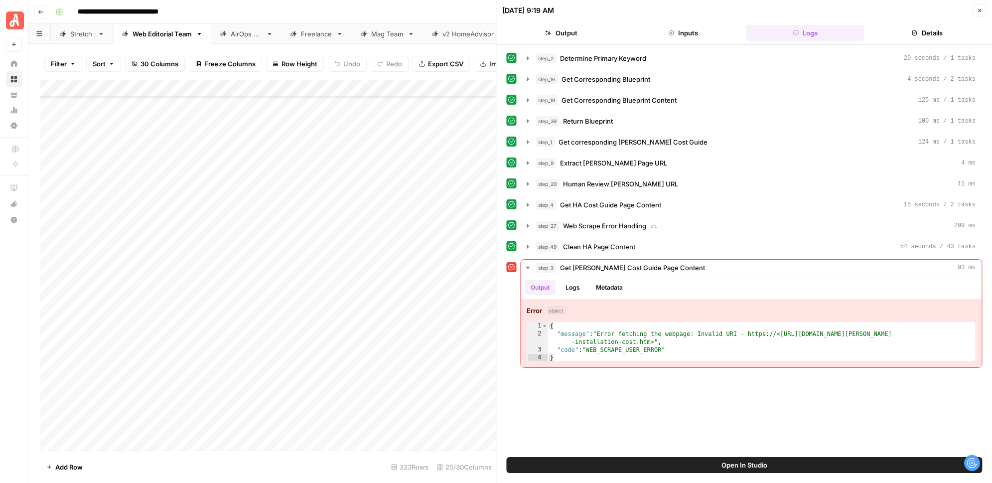
click at [978, 9] on icon "button" at bounding box center [979, 10] width 6 height 6
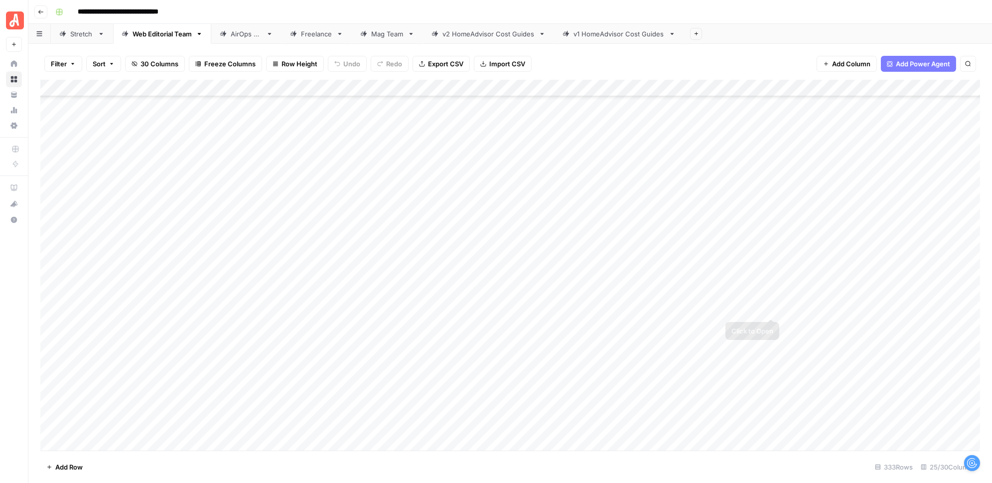
click at [771, 308] on div "Add Column" at bounding box center [509, 265] width 939 height 371
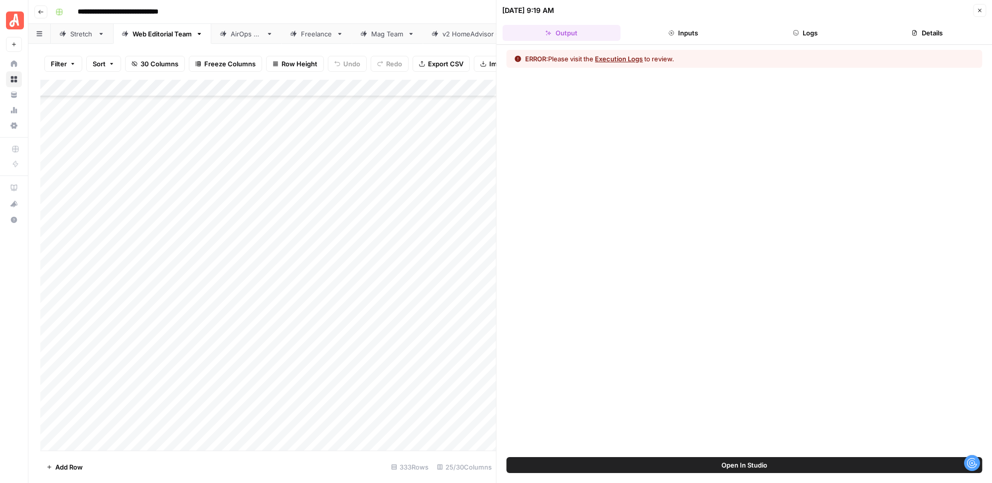
click at [978, 11] on icon "button" at bounding box center [979, 10] width 3 height 3
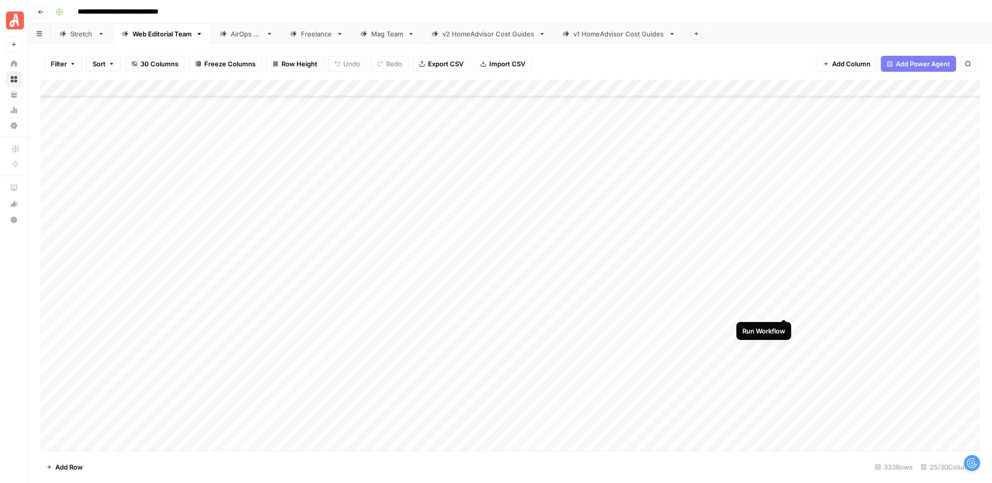
click at [783, 308] on div "Add Column" at bounding box center [509, 265] width 939 height 371
click at [785, 310] on div "Add Column" at bounding box center [509, 265] width 939 height 371
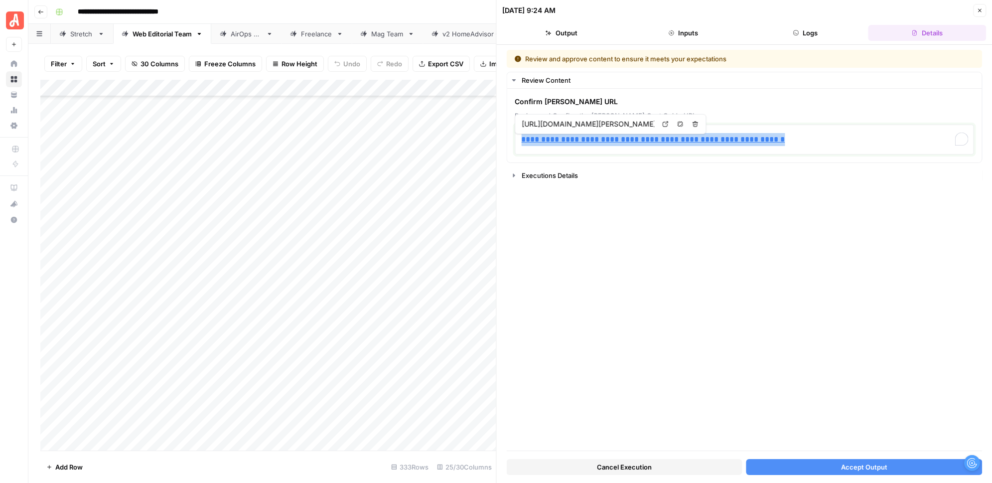
drag, startPoint x: 587, startPoint y: 139, endPoint x: 492, endPoint y: 139, distance: 95.1
click at [496, 139] on div "**********" at bounding box center [744, 241] width 496 height 483
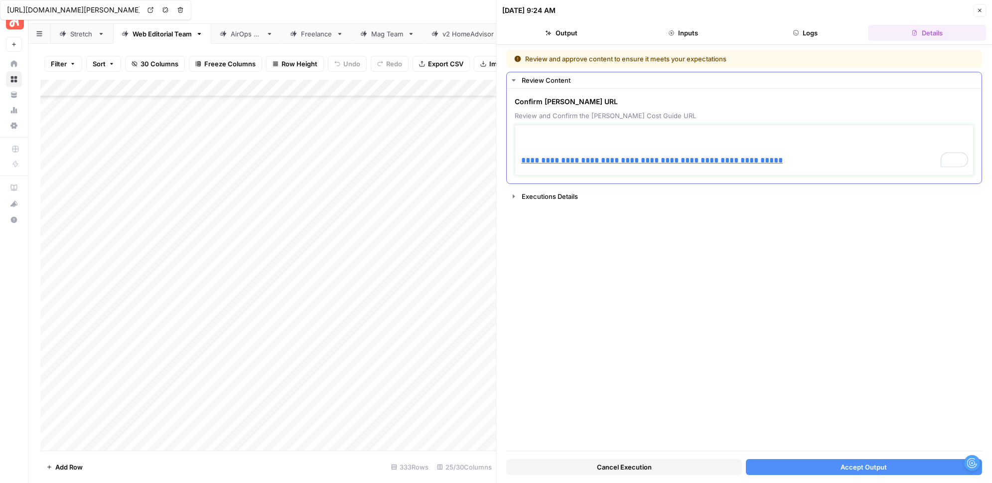
type input "[URL][DOMAIN_NAME][PERSON_NAME]"
click at [520, 160] on div "**********" at bounding box center [744, 149] width 459 height 51
click at [521, 160] on link "**********" at bounding box center [651, 159] width 261 height 7
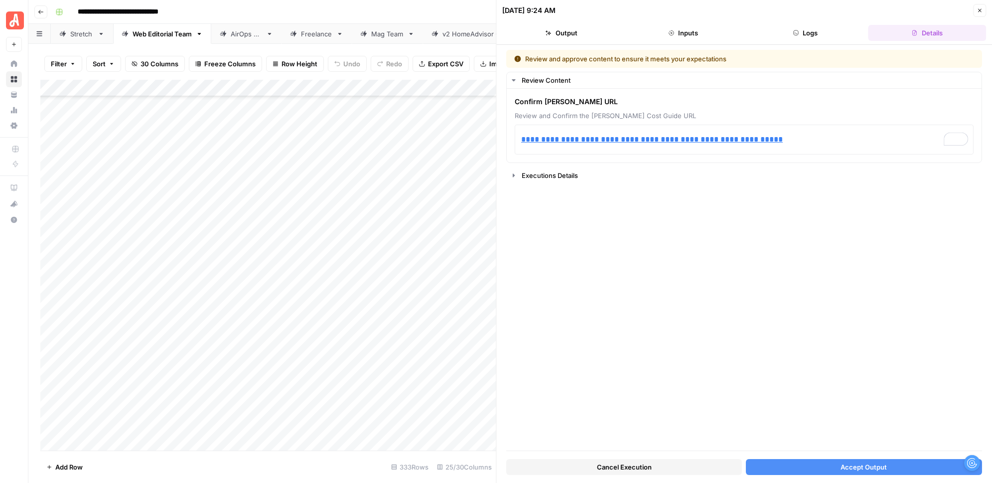
click at [803, 467] on button "Accept Output" at bounding box center [864, 467] width 236 height 16
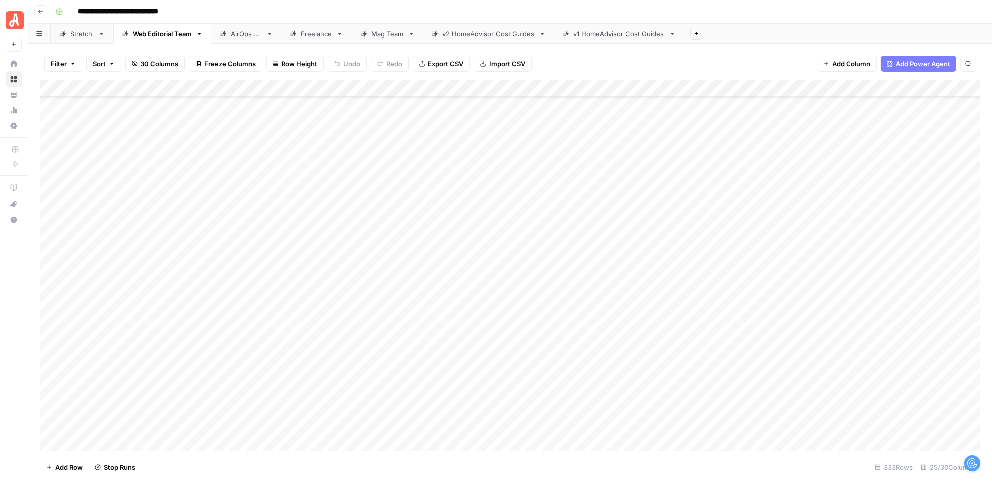
scroll to position [4627, 0]
click at [769, 270] on div "Add Column" at bounding box center [509, 265] width 939 height 371
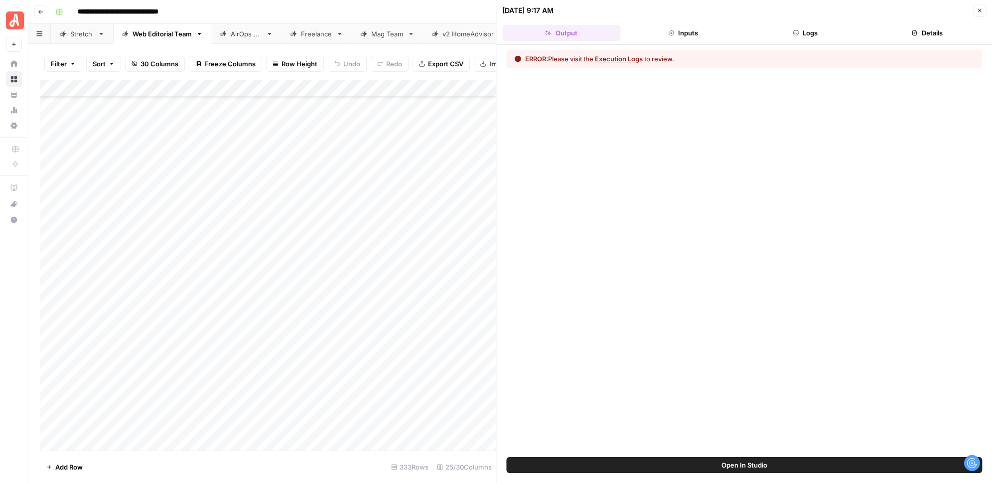
click at [815, 35] on button "Logs" at bounding box center [805, 33] width 118 height 16
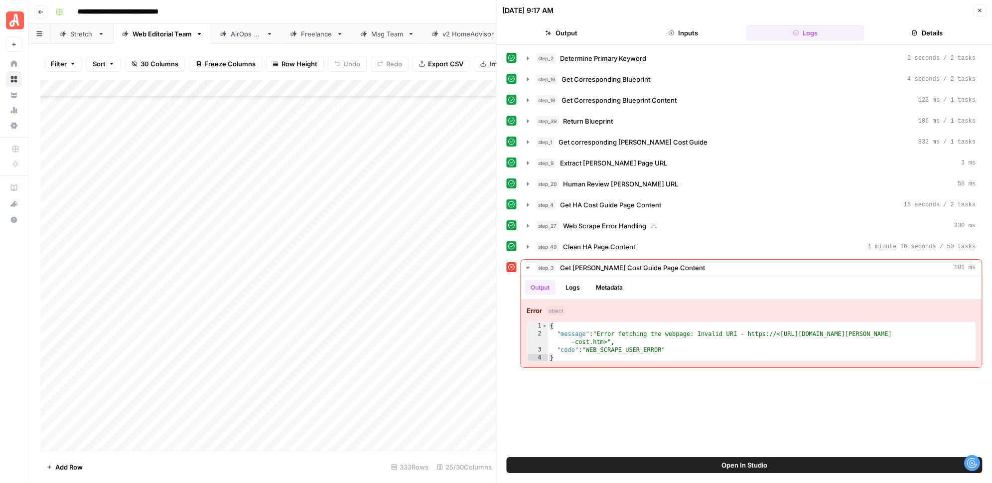
click at [978, 12] on icon "button" at bounding box center [979, 10] width 6 height 6
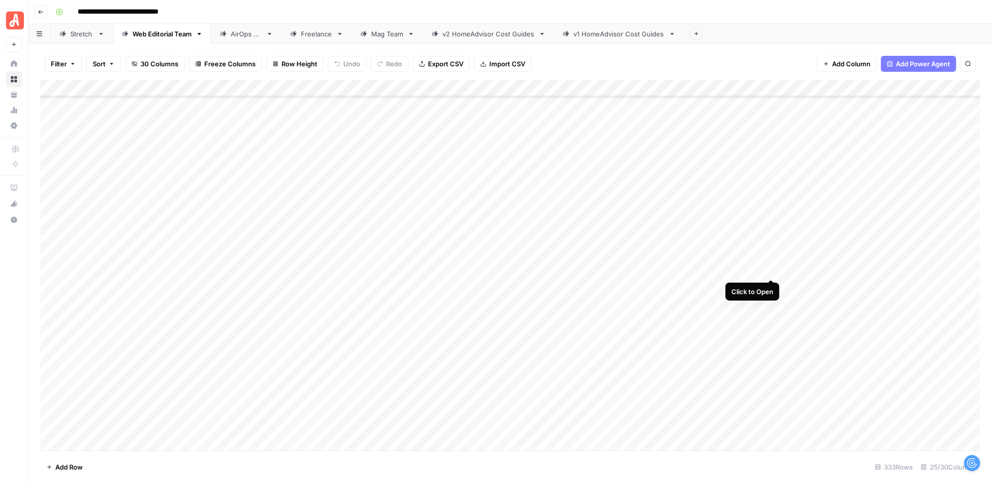
click at [770, 268] on div "Add Column" at bounding box center [509, 265] width 939 height 371
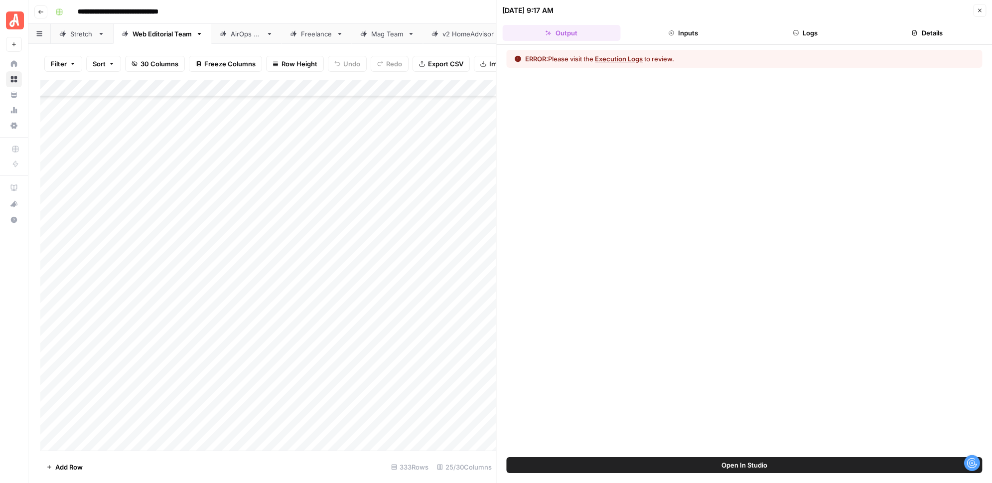
click at [982, 10] on button "Close" at bounding box center [979, 10] width 13 height 13
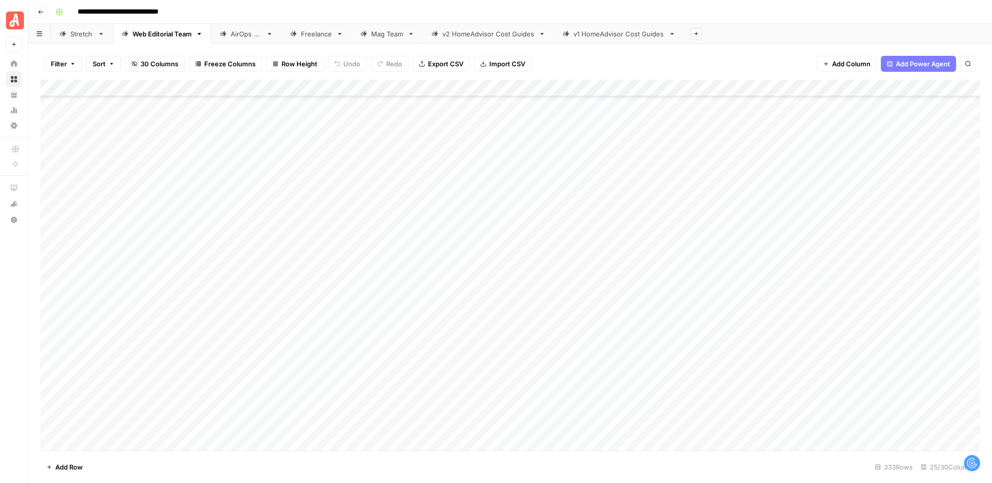
click at [783, 251] on div "Add Column" at bounding box center [509, 265] width 939 height 371
click at [784, 268] on div "Add Column" at bounding box center [509, 265] width 939 height 371
click at [784, 269] on div "Add Column" at bounding box center [509, 265] width 939 height 371
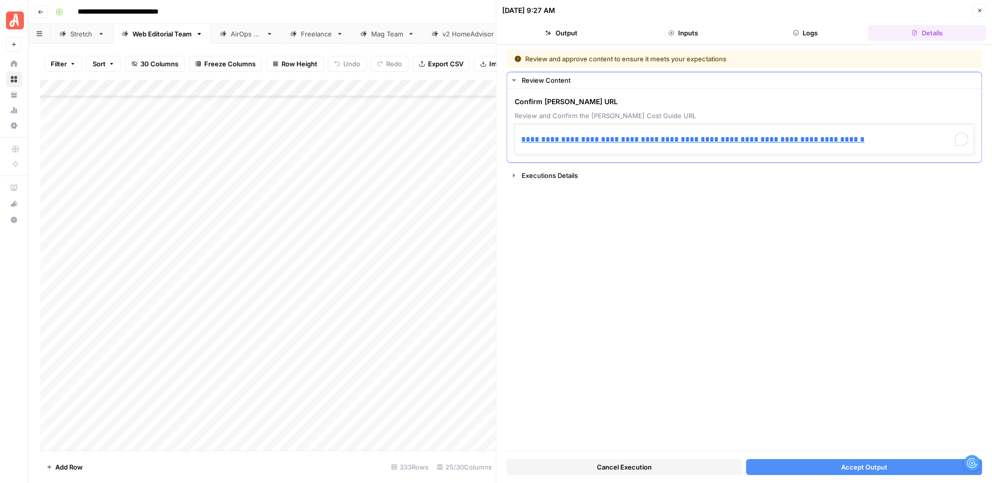
drag, startPoint x: 831, startPoint y: 140, endPoint x: 523, endPoint y: 140, distance: 307.8
click at [523, 140] on p "**********" at bounding box center [744, 139] width 446 height 13
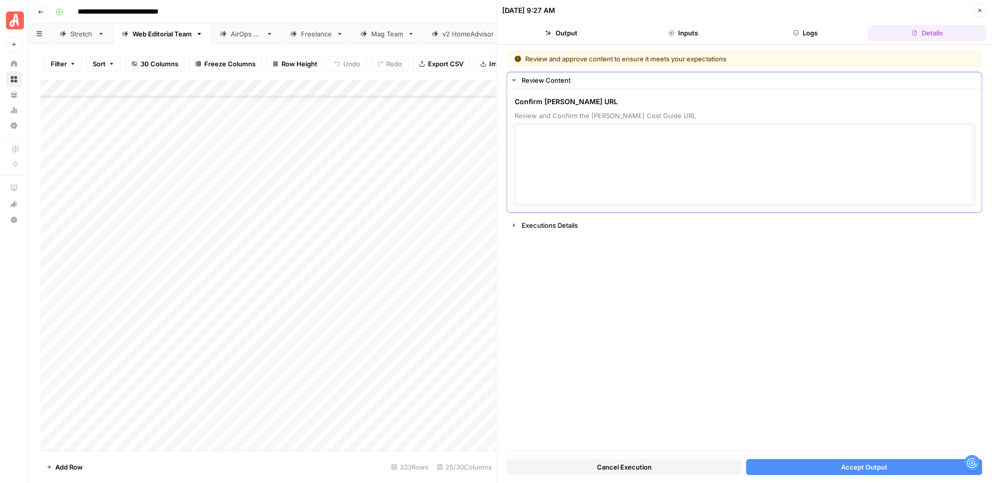
click at [578, 158] on textarea at bounding box center [744, 164] width 446 height 71
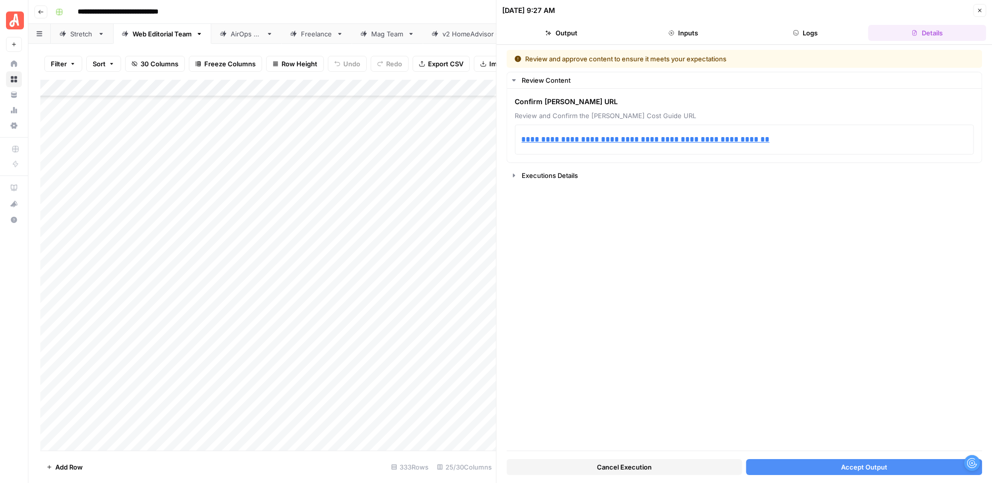
click at [802, 470] on button "Accept Output" at bounding box center [864, 467] width 236 height 16
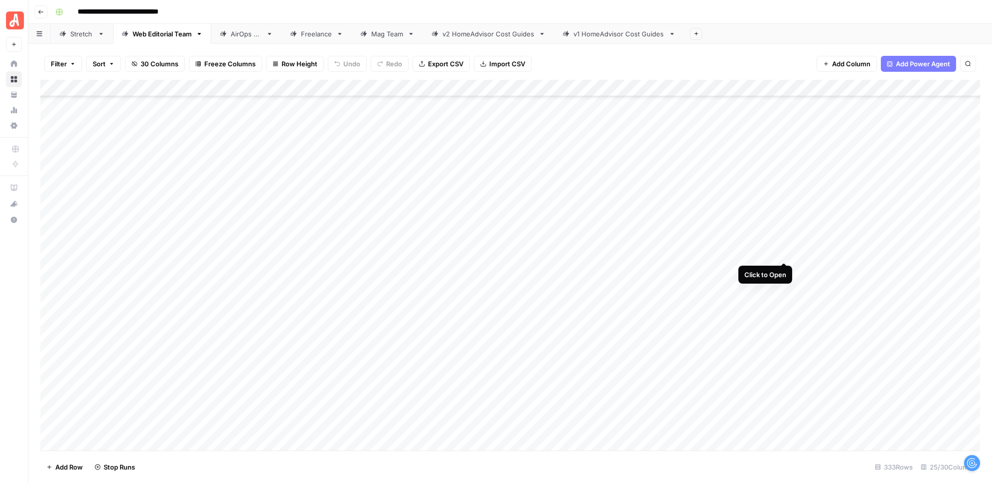
click at [784, 250] on div "Add Column" at bounding box center [509, 265] width 939 height 371
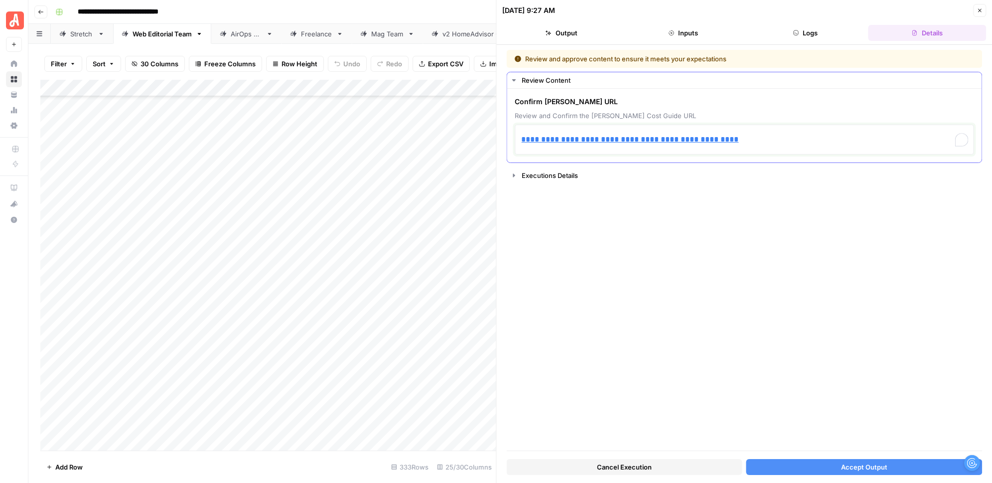
drag, startPoint x: 582, startPoint y: 139, endPoint x: 507, endPoint y: 139, distance: 74.2
click at [507, 139] on div "**********" at bounding box center [744, 126] width 475 height 74
click at [544, 147] on textarea at bounding box center [744, 164] width 446 height 71
click at [833, 466] on button "Accept Output" at bounding box center [864, 467] width 236 height 16
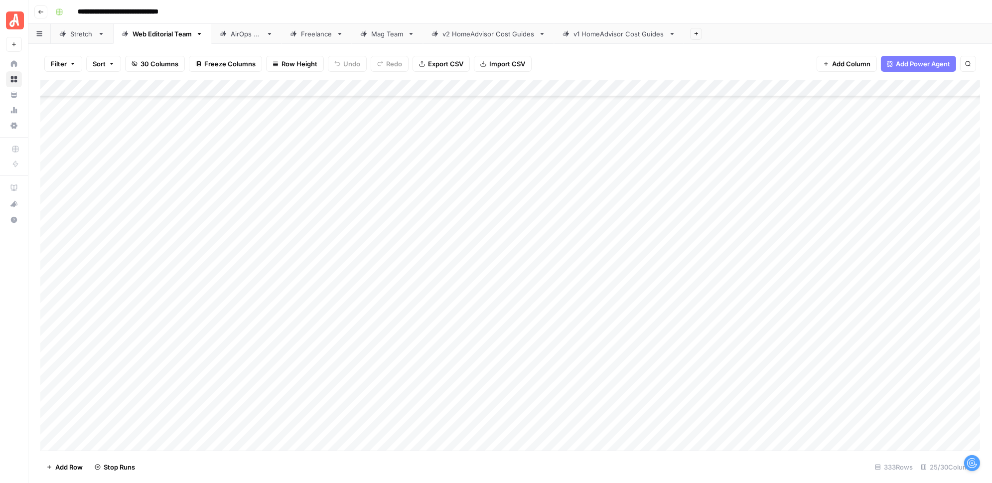
scroll to position [4257, 0]
click at [769, 265] on div "Add Column" at bounding box center [509, 265] width 939 height 371
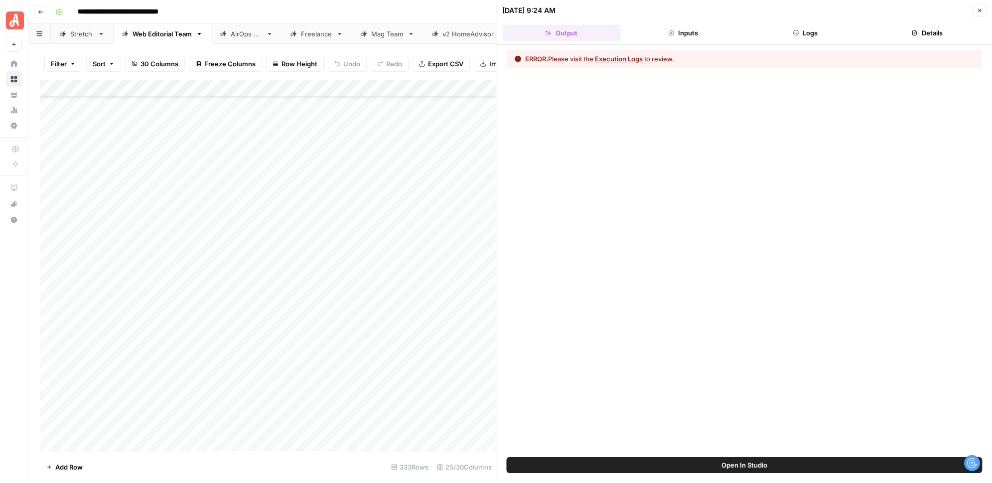
click at [981, 6] on button "Close" at bounding box center [979, 10] width 13 height 13
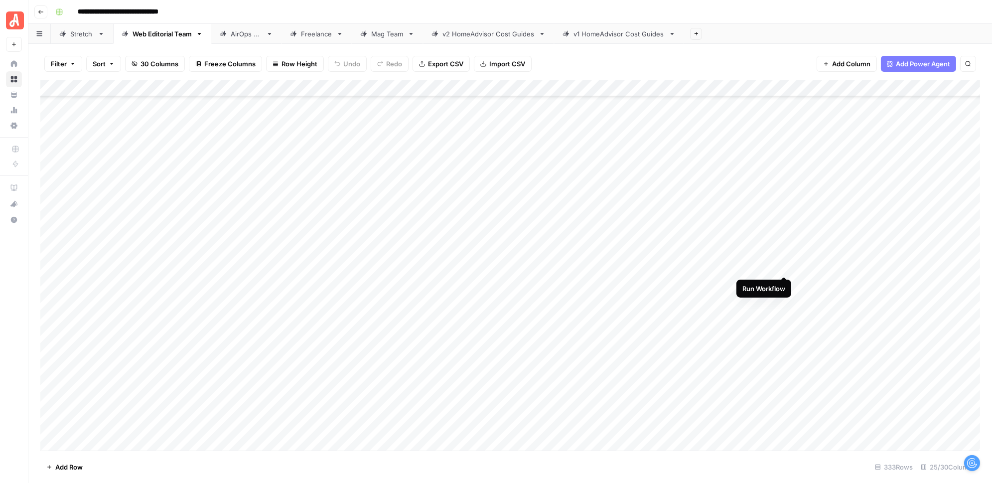
click at [784, 266] on div "Add Column" at bounding box center [509, 265] width 939 height 371
click at [783, 266] on div "Add Column" at bounding box center [509, 265] width 939 height 371
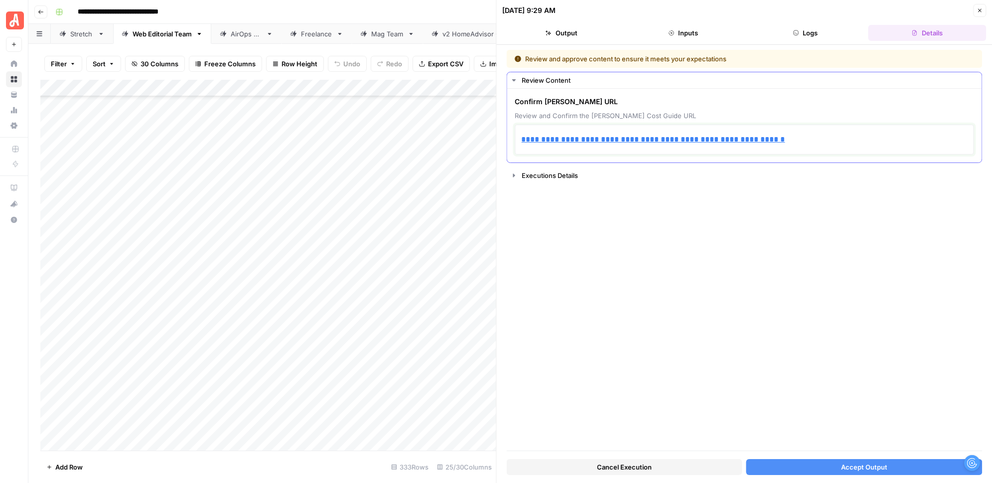
click at [833, 137] on p "**********" at bounding box center [744, 139] width 446 height 13
drag, startPoint x: 819, startPoint y: 139, endPoint x: 460, endPoint y: 139, distance: 358.6
click at [470, 139] on body "**********" at bounding box center [496, 241] width 992 height 483
drag, startPoint x: 796, startPoint y: 140, endPoint x: 407, endPoint y: 139, distance: 388.9
click at [407, 139] on body "**********" at bounding box center [496, 241] width 992 height 483
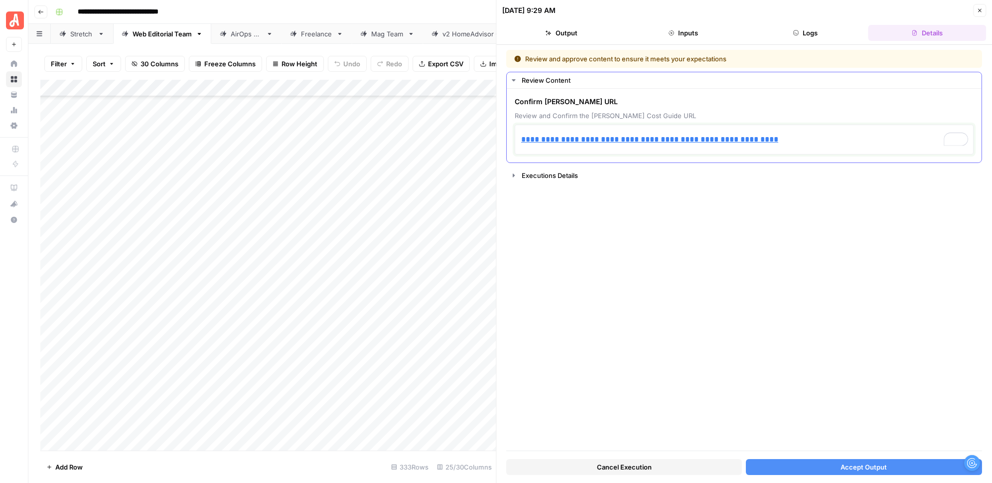
drag, startPoint x: 798, startPoint y: 140, endPoint x: 496, endPoint y: 142, distance: 302.3
click at [496, 143] on div "**********" at bounding box center [744, 241] width 496 height 483
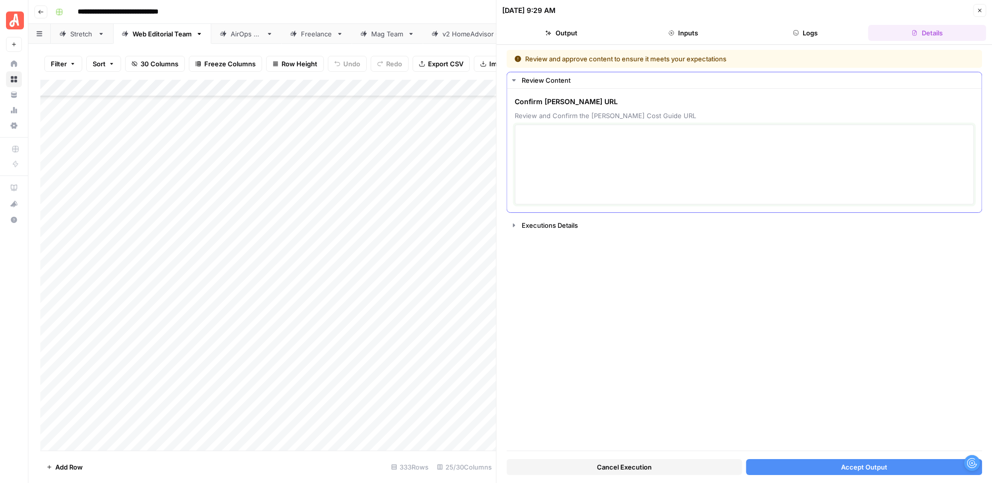
click at [534, 151] on textarea at bounding box center [744, 164] width 446 height 71
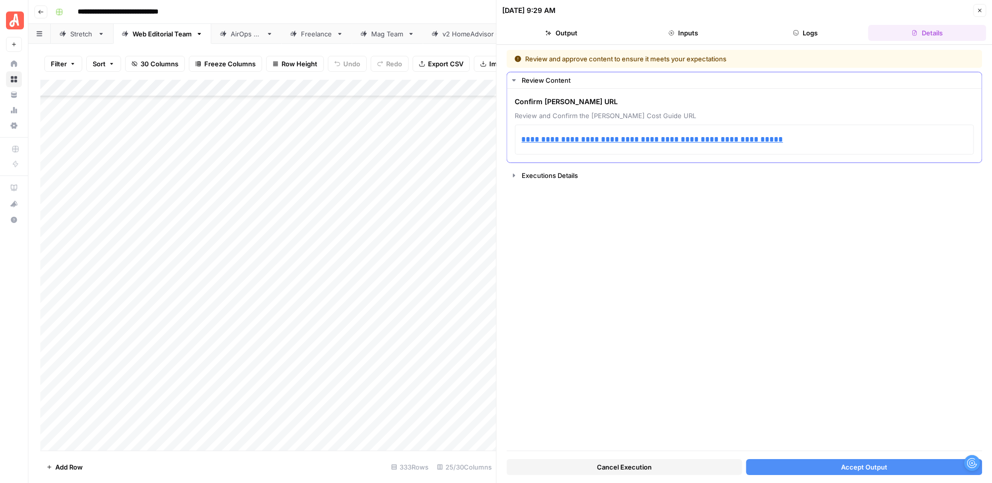
click at [772, 468] on button "Accept Output" at bounding box center [864, 467] width 236 height 16
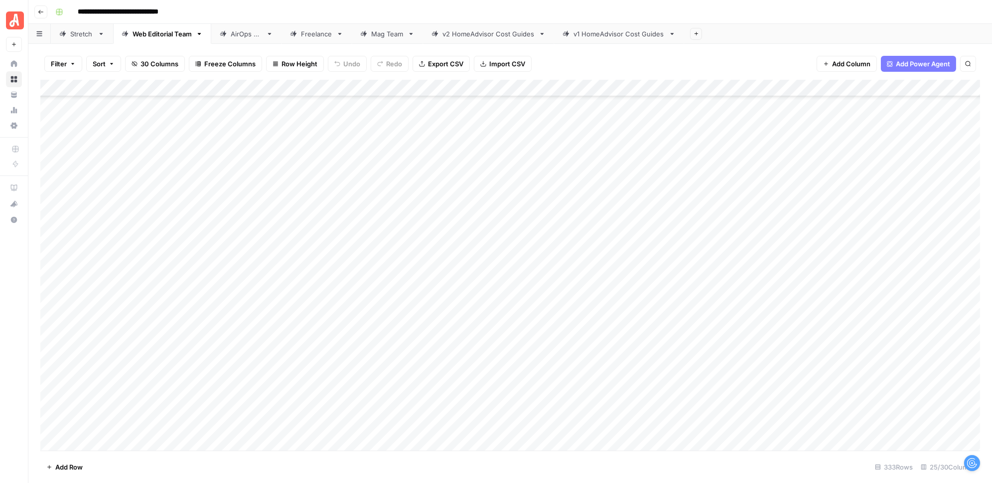
scroll to position [4298, 0]
click at [770, 190] on div "Add Column" at bounding box center [509, 265] width 939 height 371
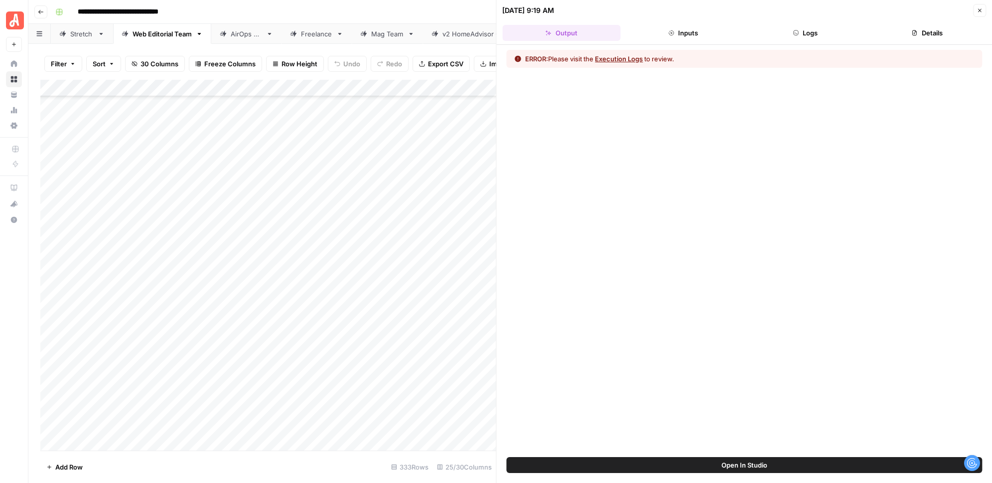
click at [796, 37] on button "Logs" at bounding box center [805, 33] width 118 height 16
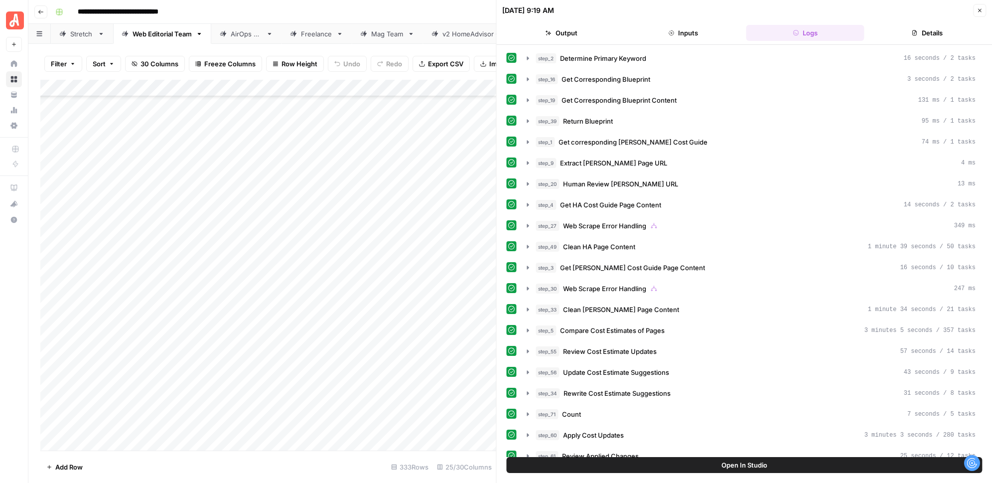
click at [570, 29] on button "Output" at bounding box center [561, 33] width 118 height 16
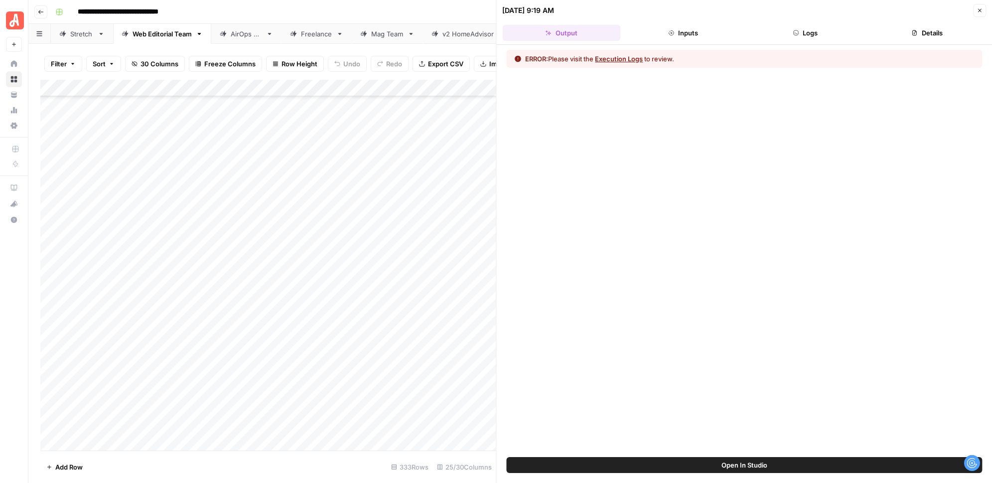
click at [807, 30] on button "Logs" at bounding box center [805, 33] width 118 height 16
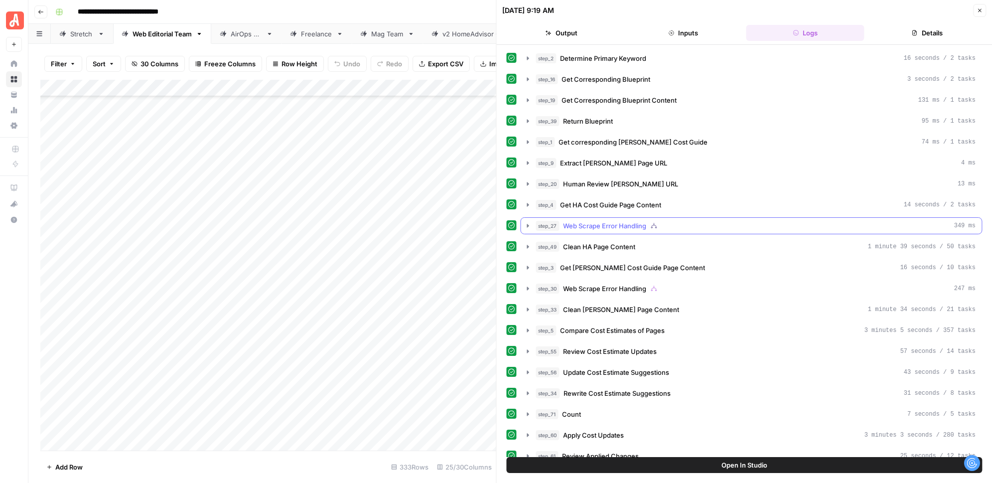
scroll to position [89, 0]
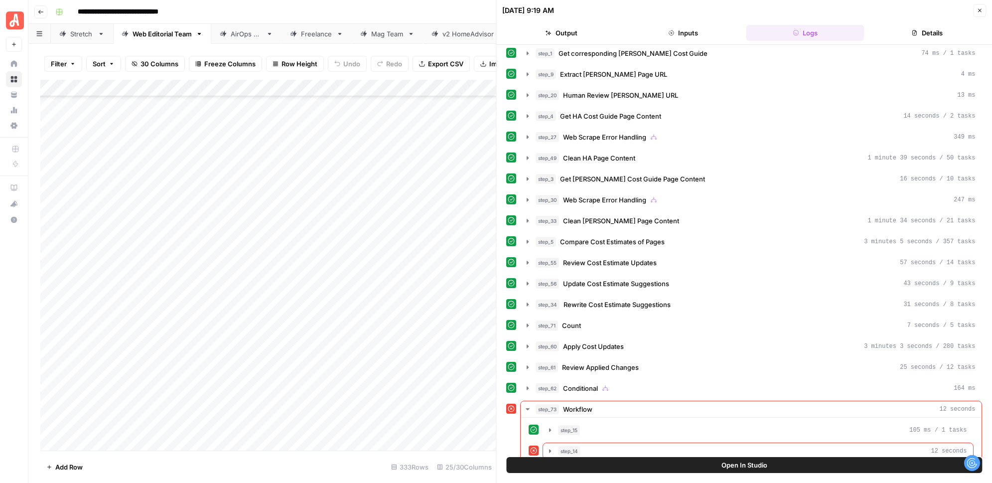
click at [548, 447] on icon "button" at bounding box center [550, 451] width 8 height 8
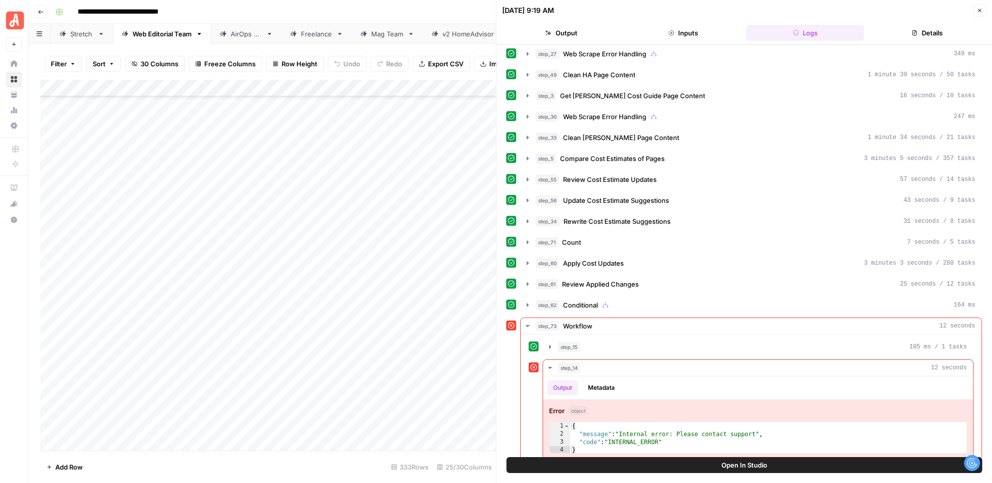
click at [979, 10] on icon "button" at bounding box center [979, 10] width 3 height 3
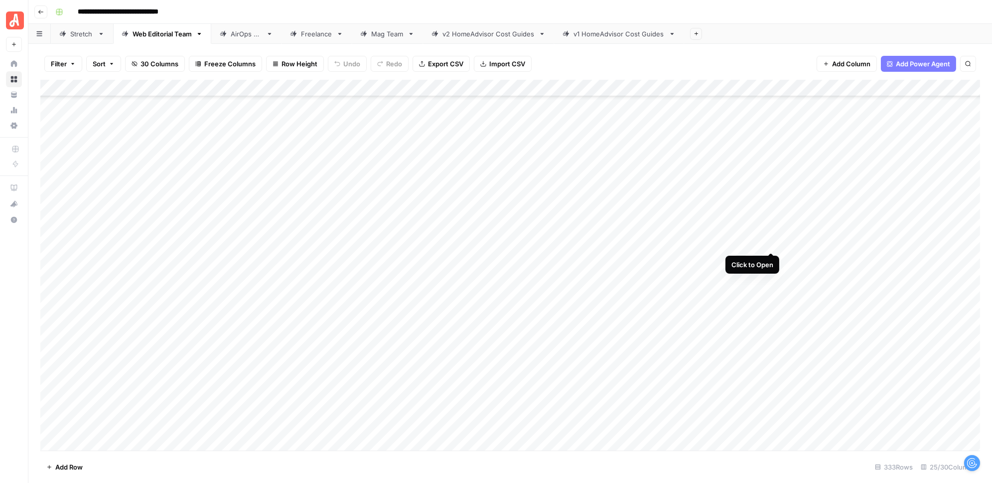
click at [770, 242] on div "Add Column" at bounding box center [509, 265] width 939 height 371
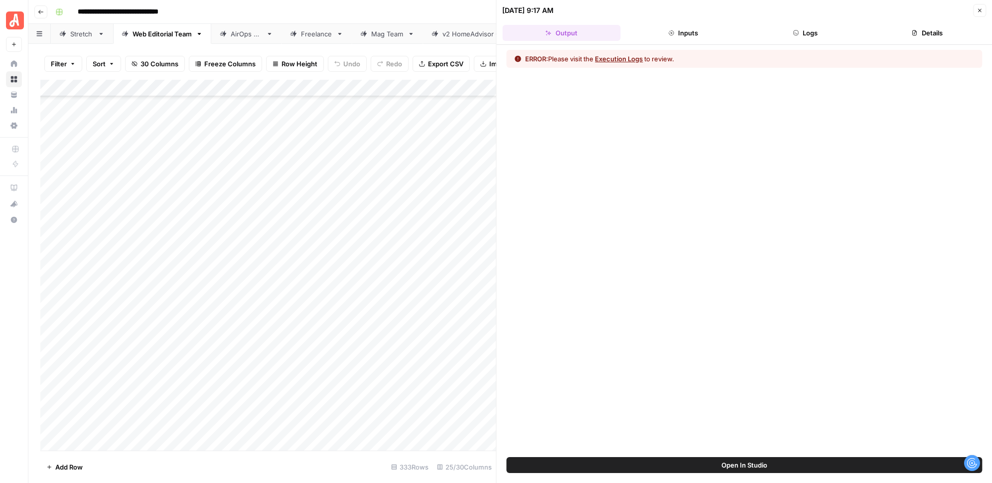
click at [688, 32] on button "Inputs" at bounding box center [683, 33] width 118 height 16
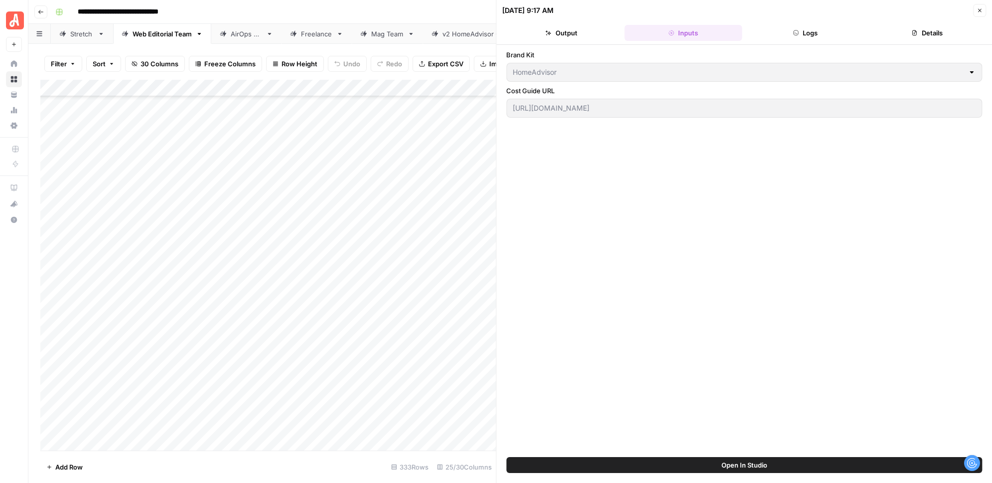
click at [788, 34] on button "Logs" at bounding box center [805, 33] width 118 height 16
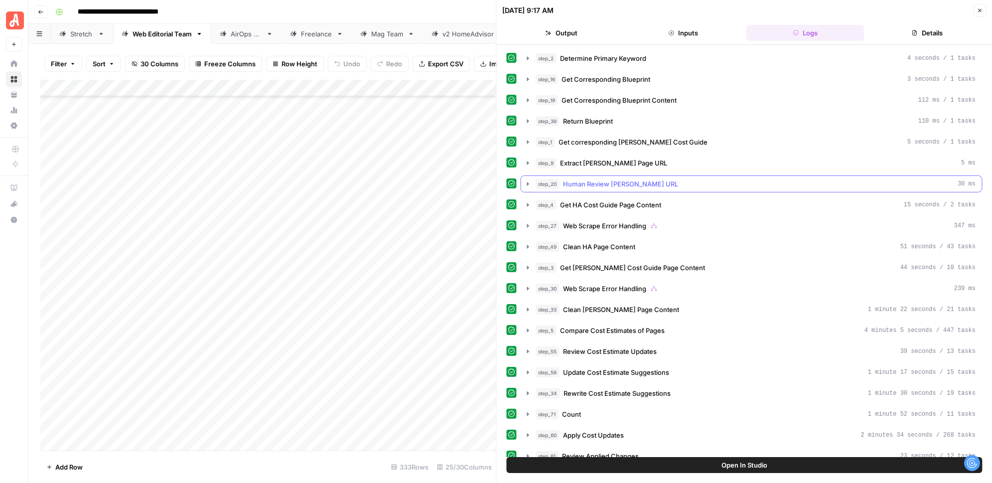
scroll to position [89, 0]
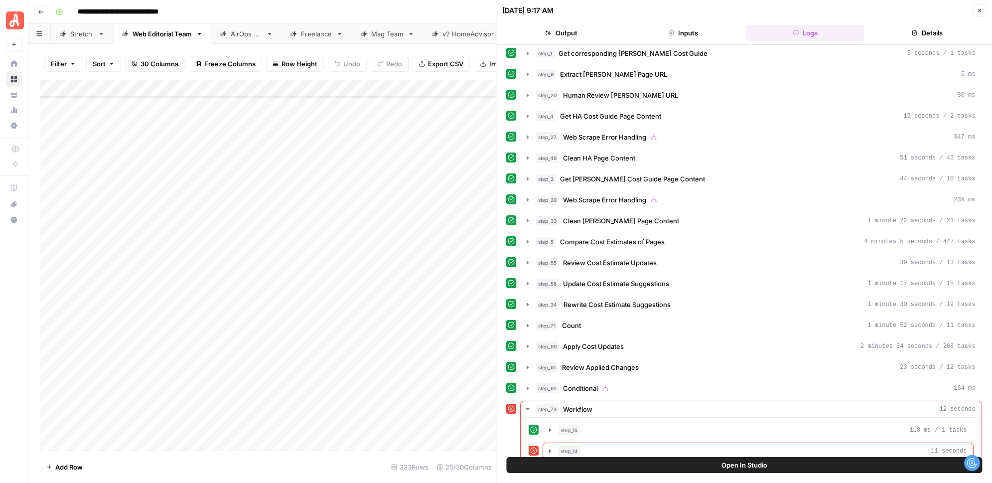
click at [549, 449] on icon "button" at bounding box center [550, 450] width 2 height 3
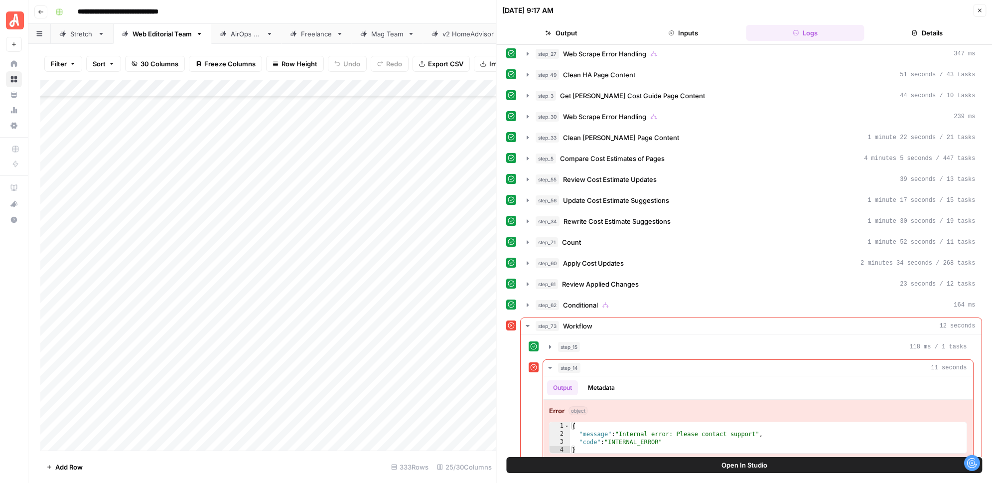
click at [978, 6] on button "Close" at bounding box center [979, 10] width 13 height 13
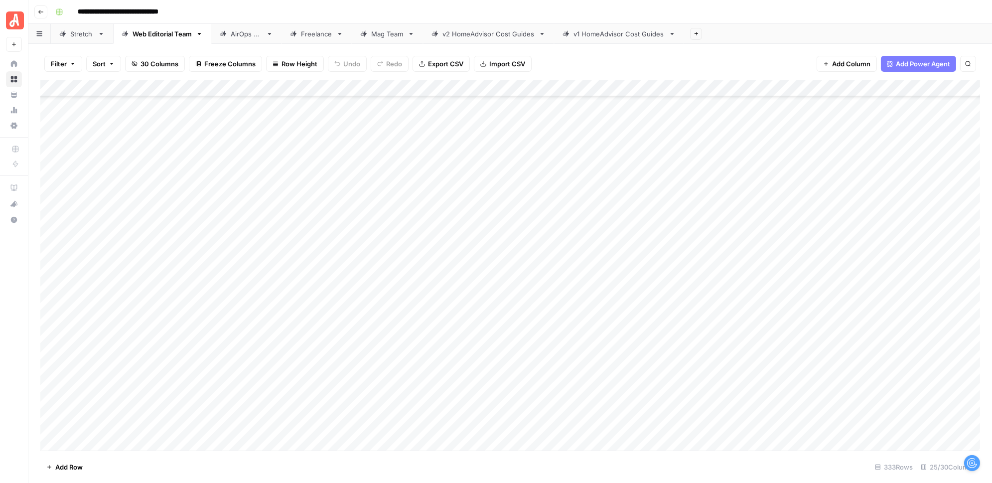
scroll to position [4616, 0]
click at [770, 244] on div "Add Column" at bounding box center [509, 265] width 939 height 371
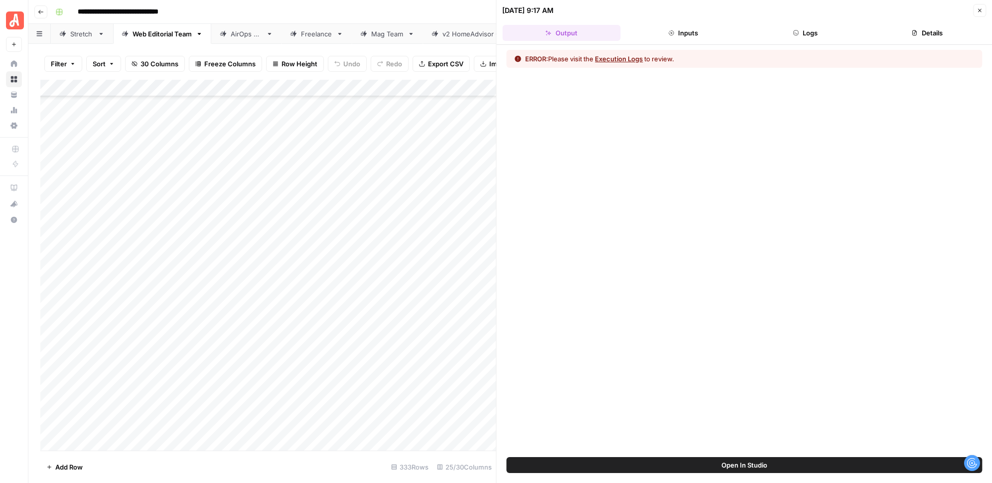
click at [680, 32] on button "Inputs" at bounding box center [683, 33] width 118 height 16
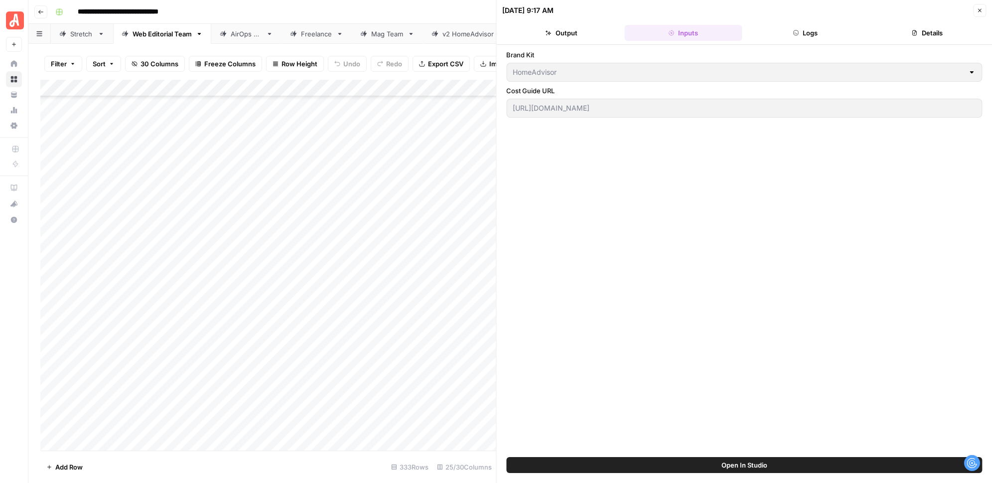
click at [561, 33] on button "Output" at bounding box center [561, 33] width 118 height 16
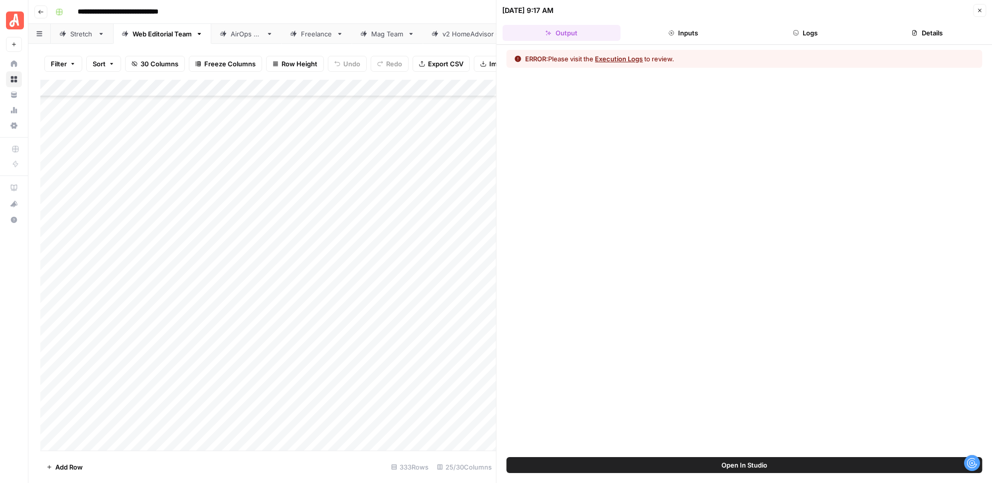
click at [799, 30] on button "Logs" at bounding box center [805, 33] width 118 height 16
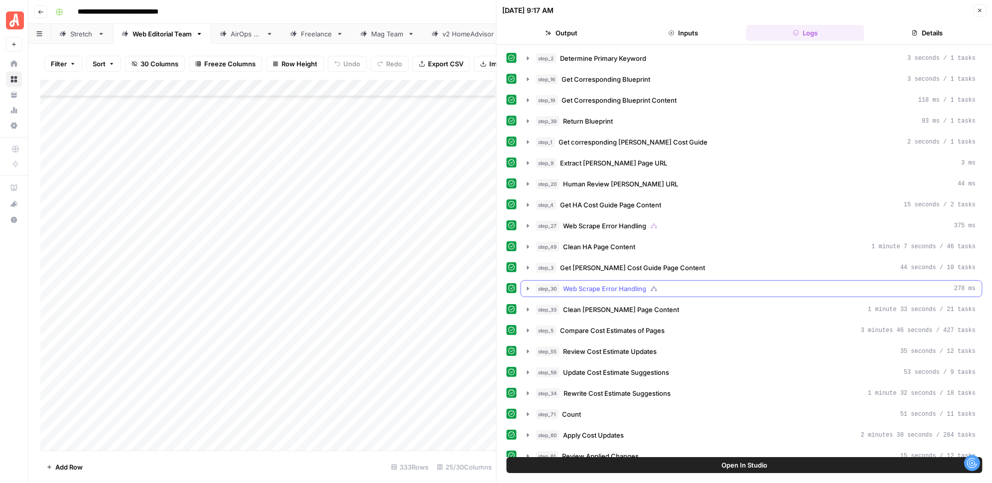
scroll to position [89, 0]
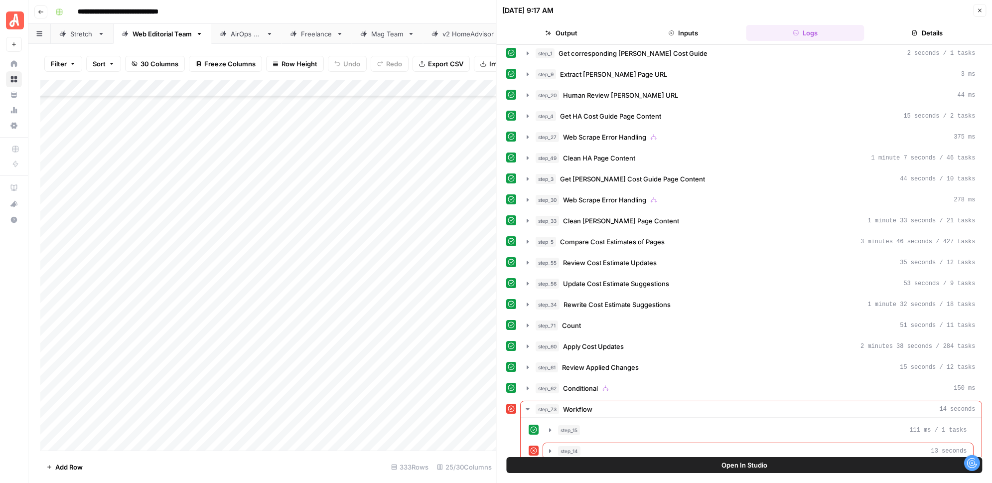
click at [546, 447] on icon "button" at bounding box center [550, 451] width 8 height 8
